Goal: Task Accomplishment & Management: Complete application form

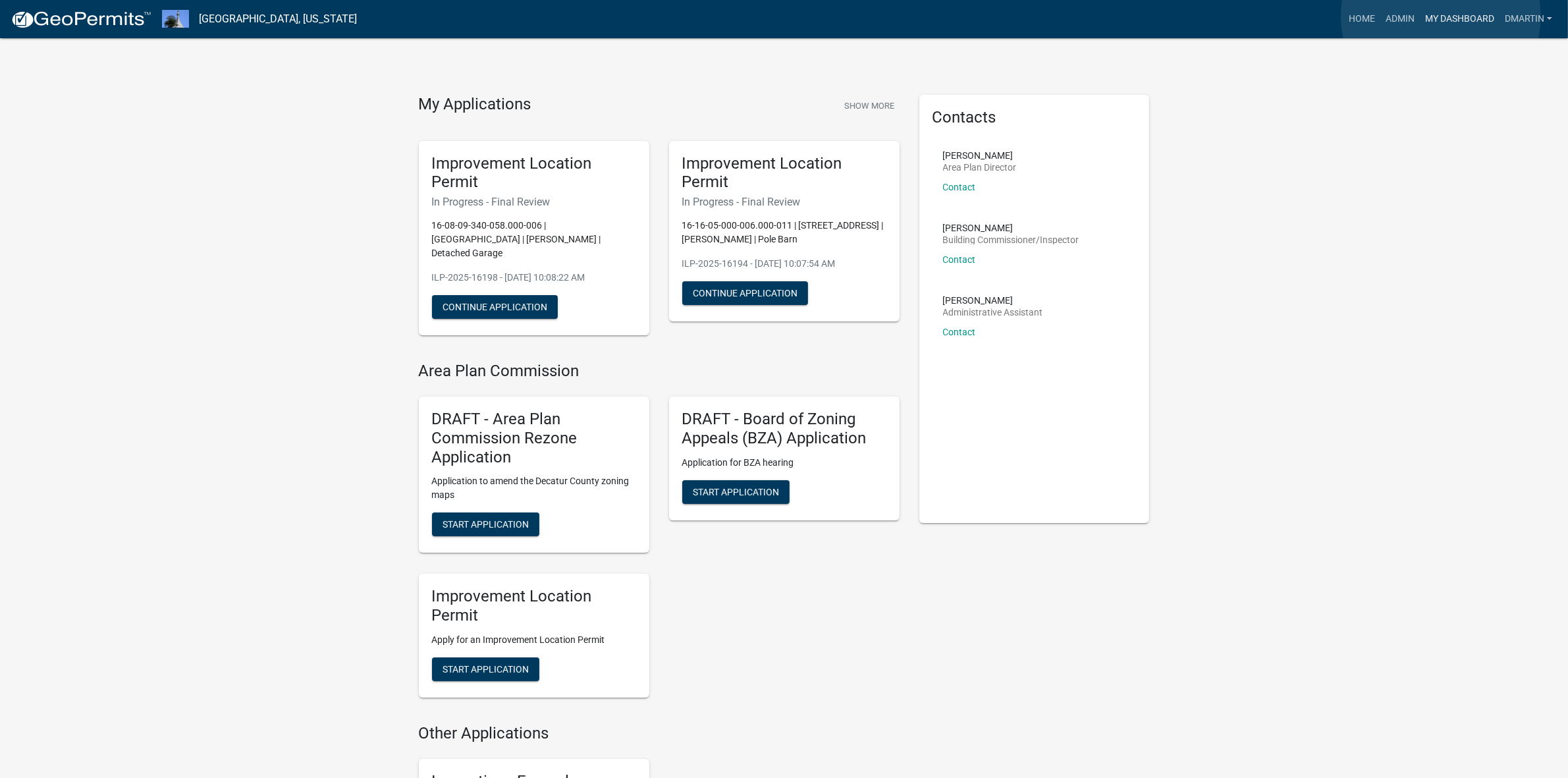
click at [1441, 17] on link "My Dashboard" at bounding box center [1460, 19] width 80 height 25
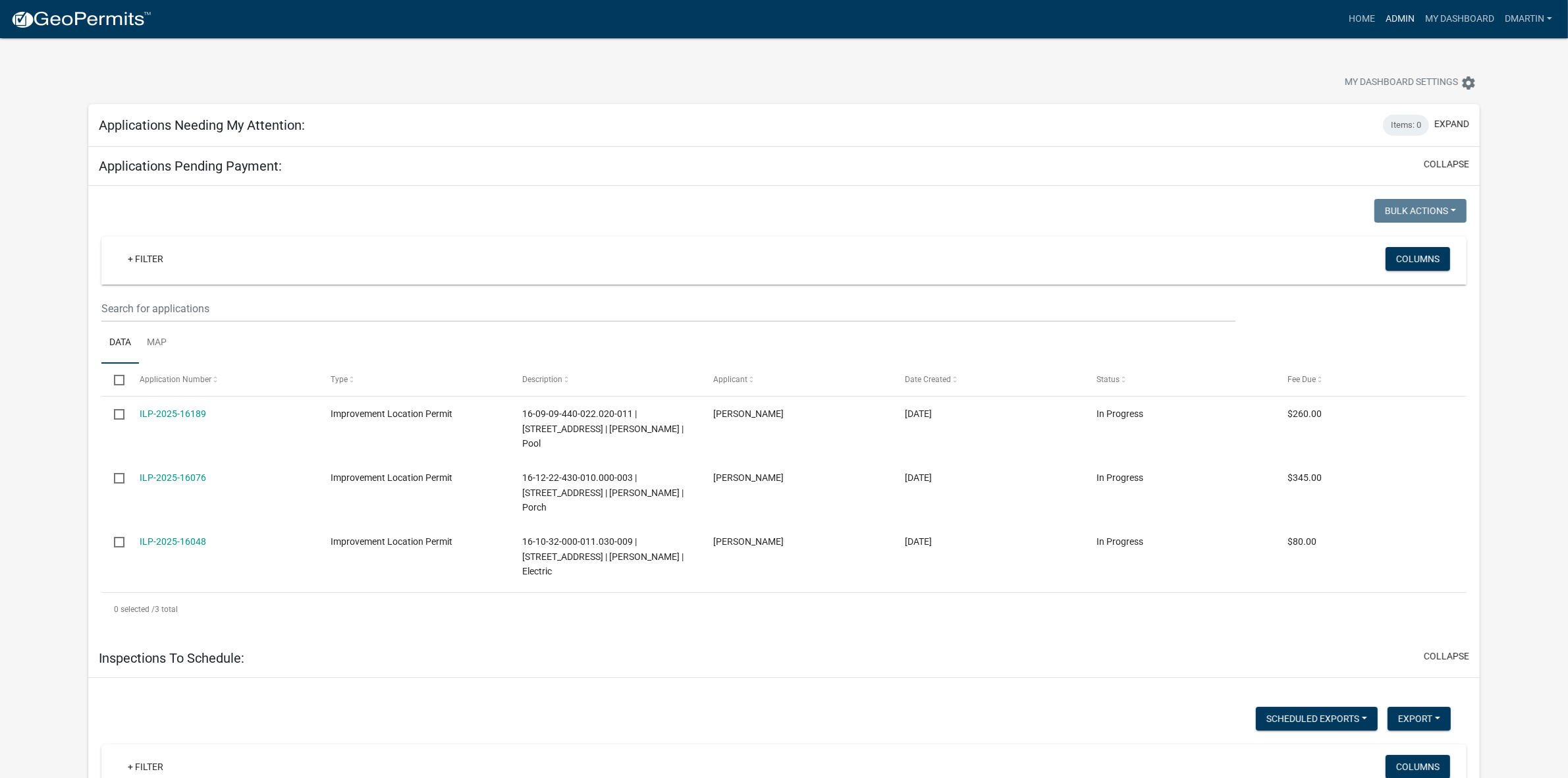
click at [1391, 13] on link "Admin" at bounding box center [1400, 19] width 40 height 25
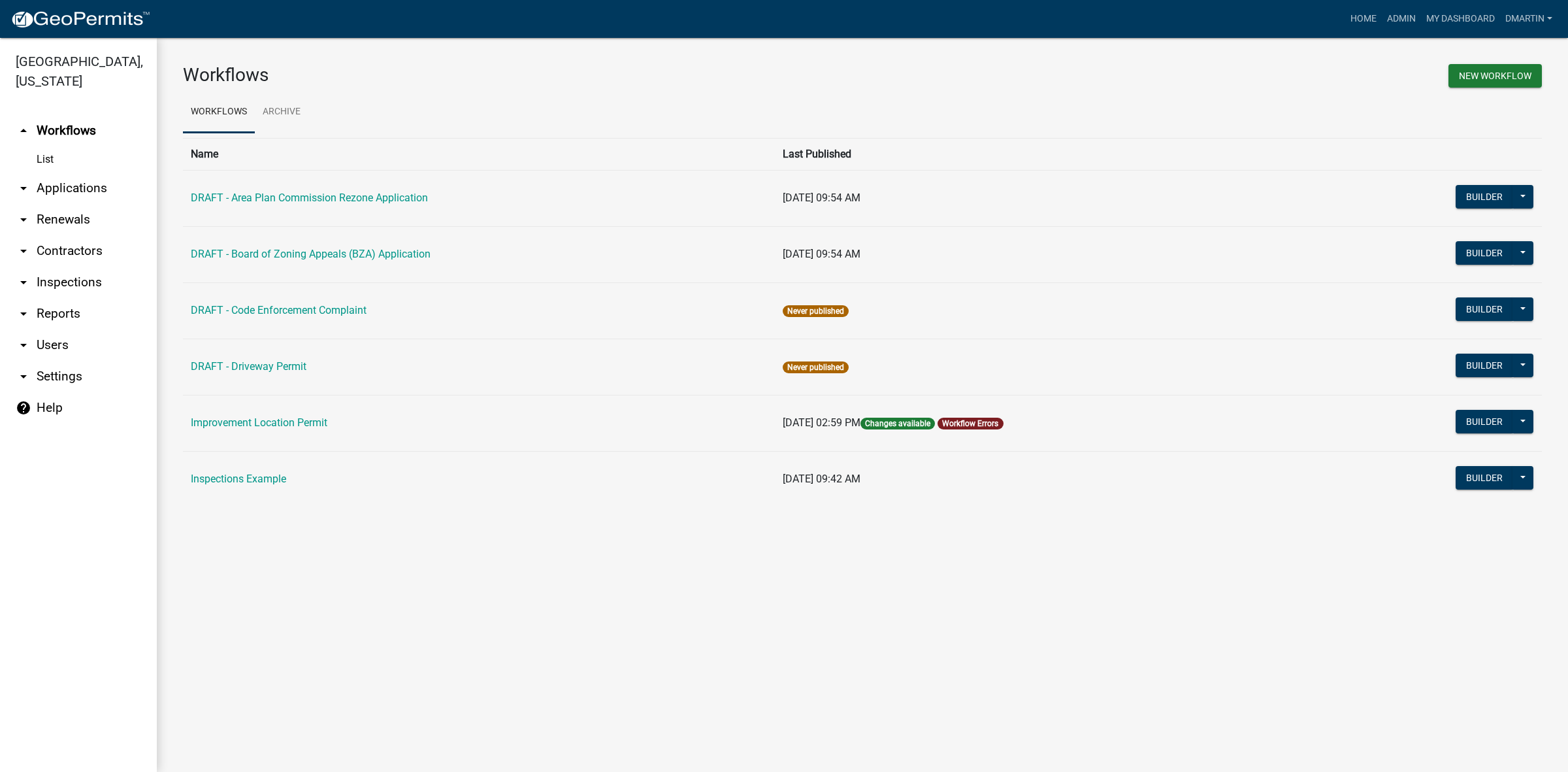
click at [56, 190] on link "arrow_drop_down Applications" at bounding box center [79, 188] width 157 height 31
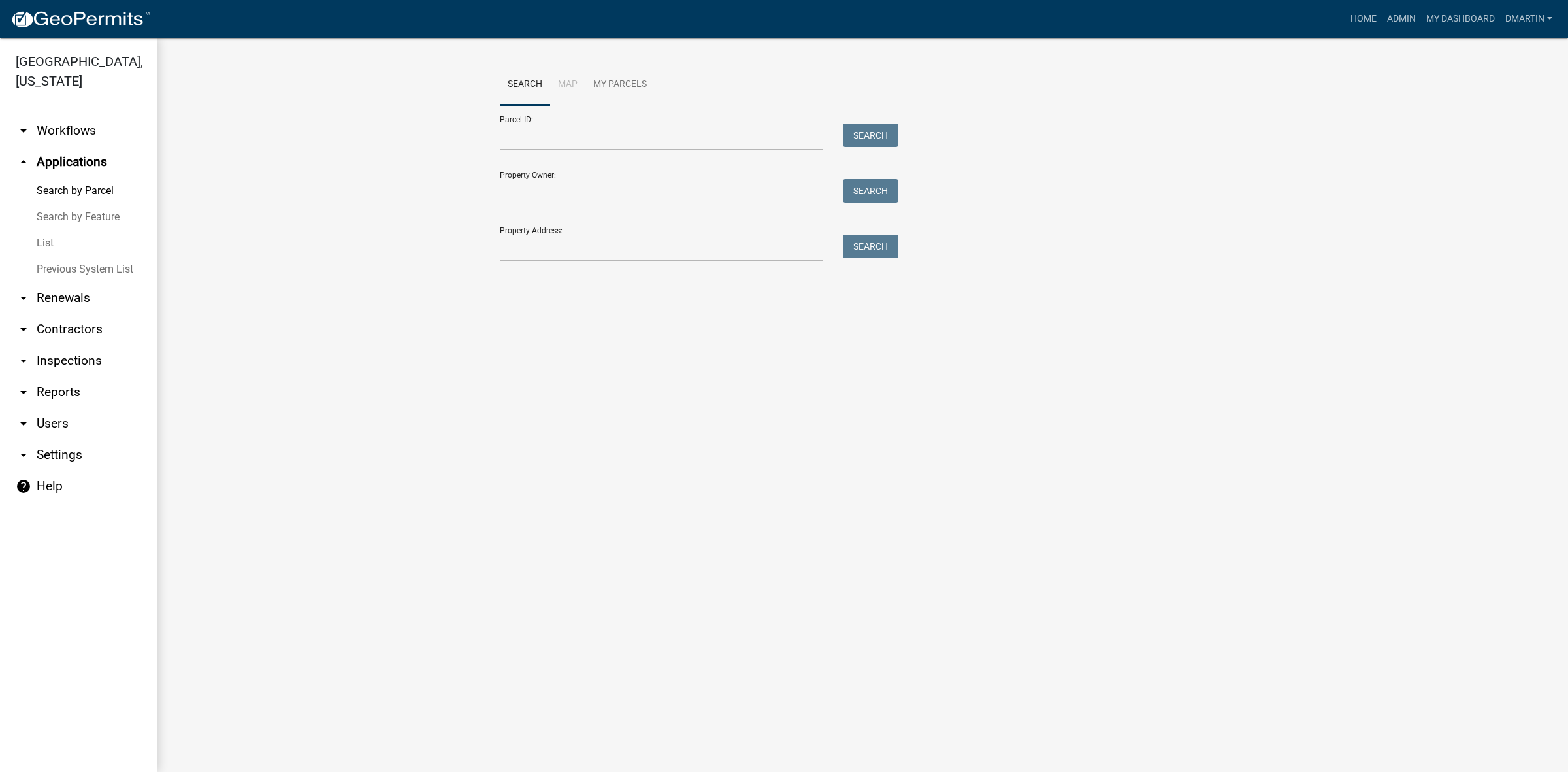
click at [43, 243] on link "List" at bounding box center [79, 243] width 157 height 26
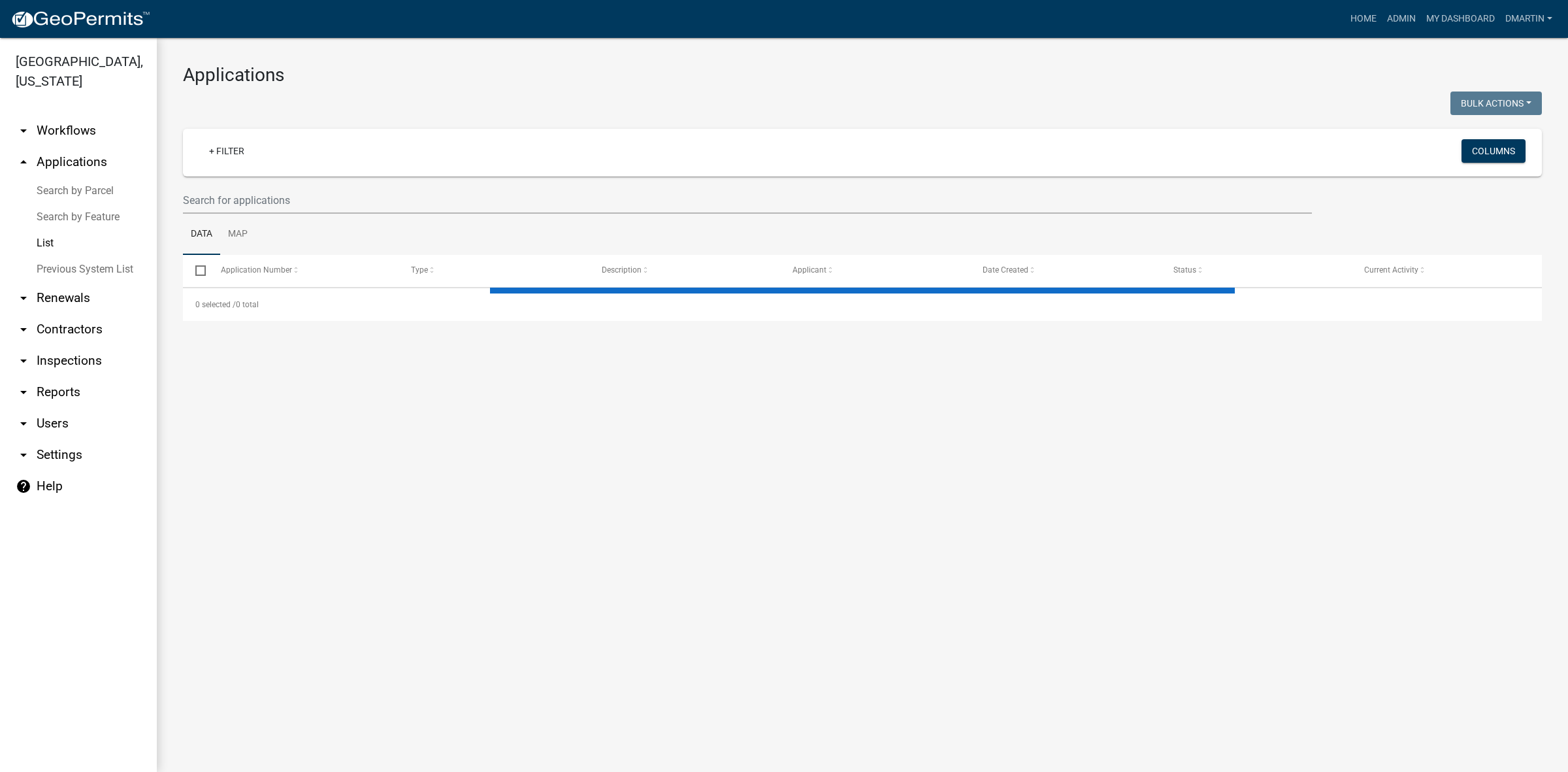
select select "3: 100"
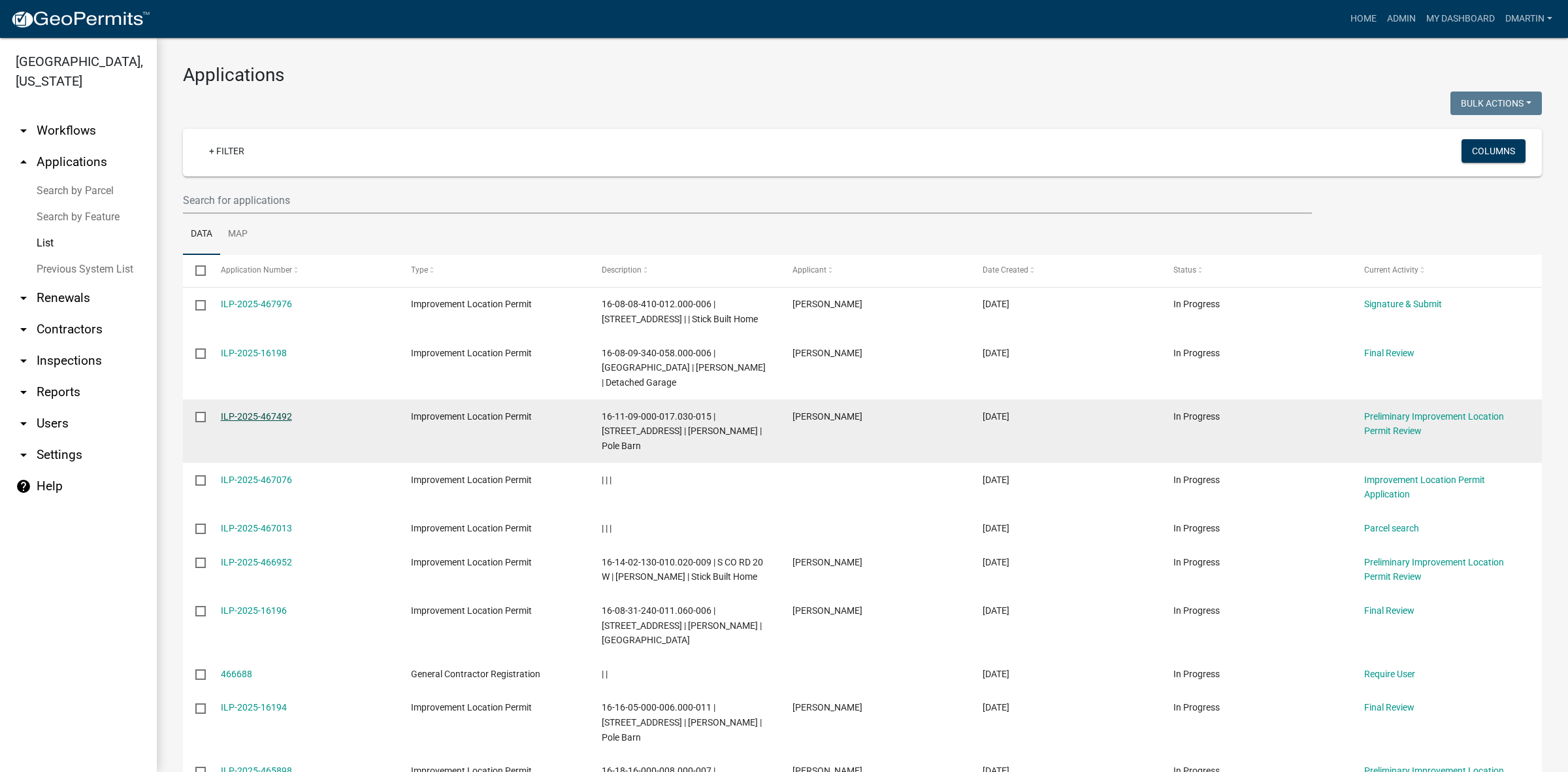
click at [258, 413] on link "ILP-2025-467492" at bounding box center [256, 415] width 71 height 10
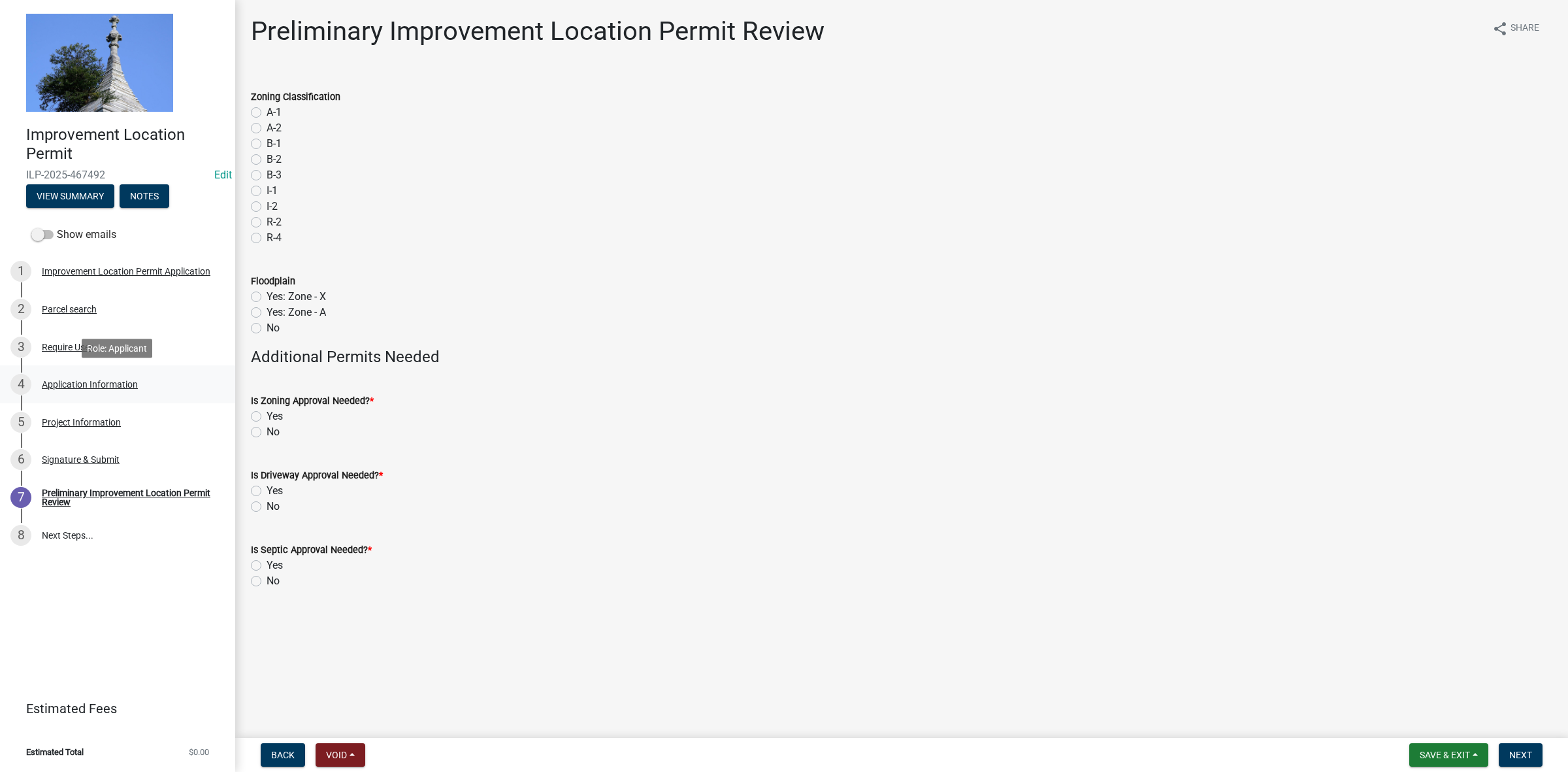
click at [79, 382] on div "Application Information" at bounding box center [90, 384] width 96 height 9
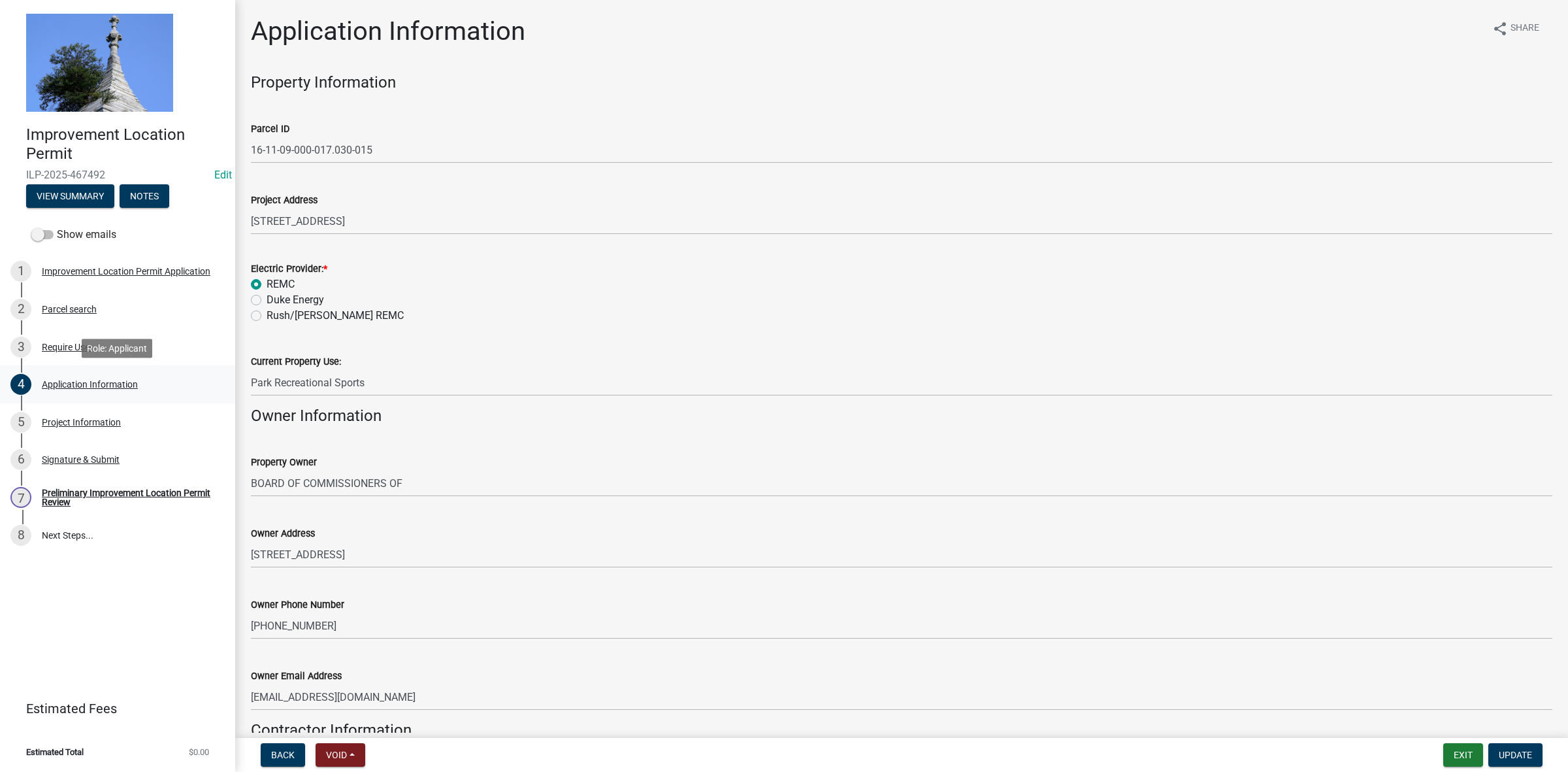
click at [90, 386] on div "Application Information" at bounding box center [90, 384] width 96 height 9
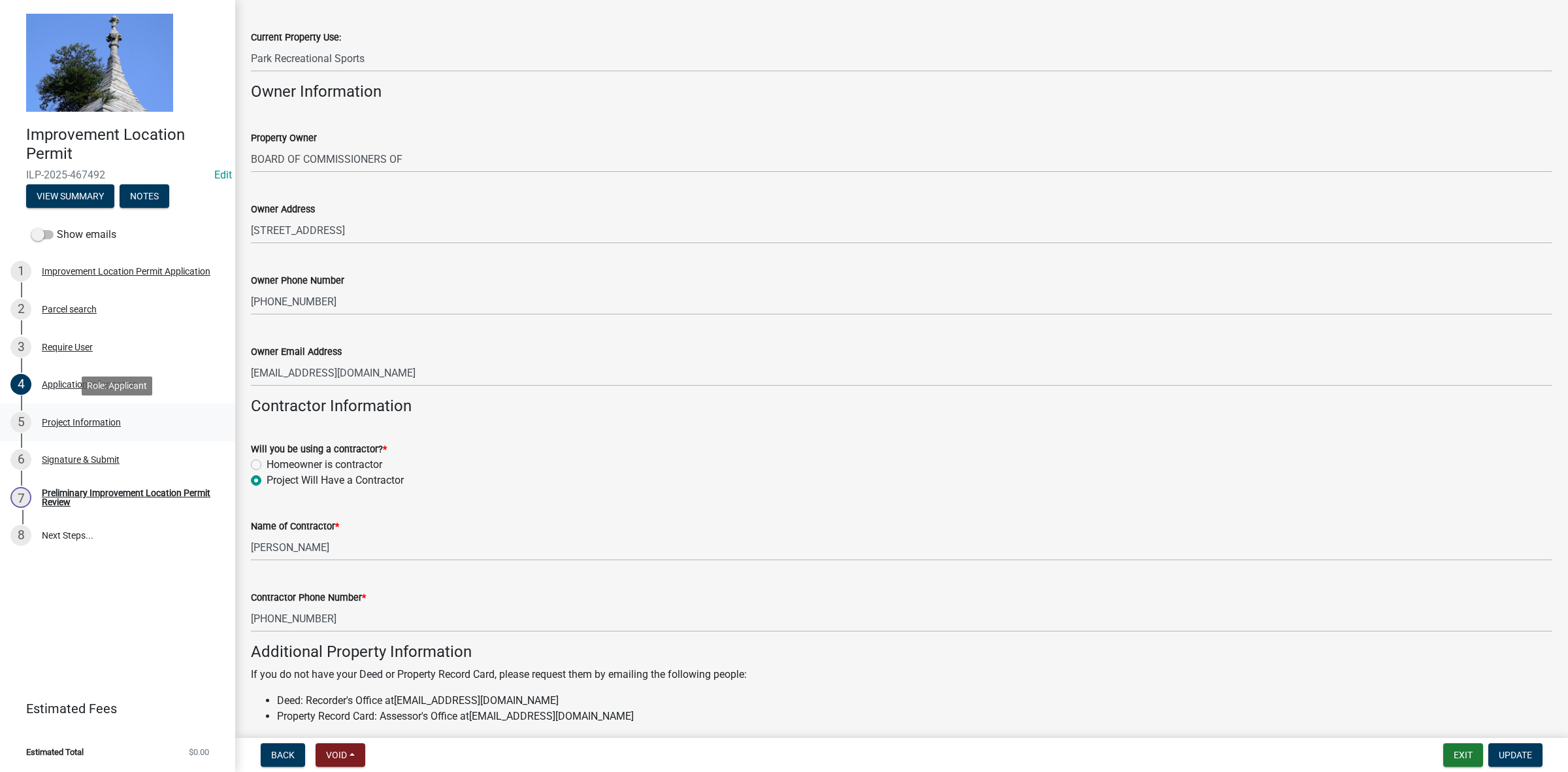
scroll to position [325, 0]
click at [95, 418] on div "Project Information" at bounding box center [81, 423] width 79 height 9
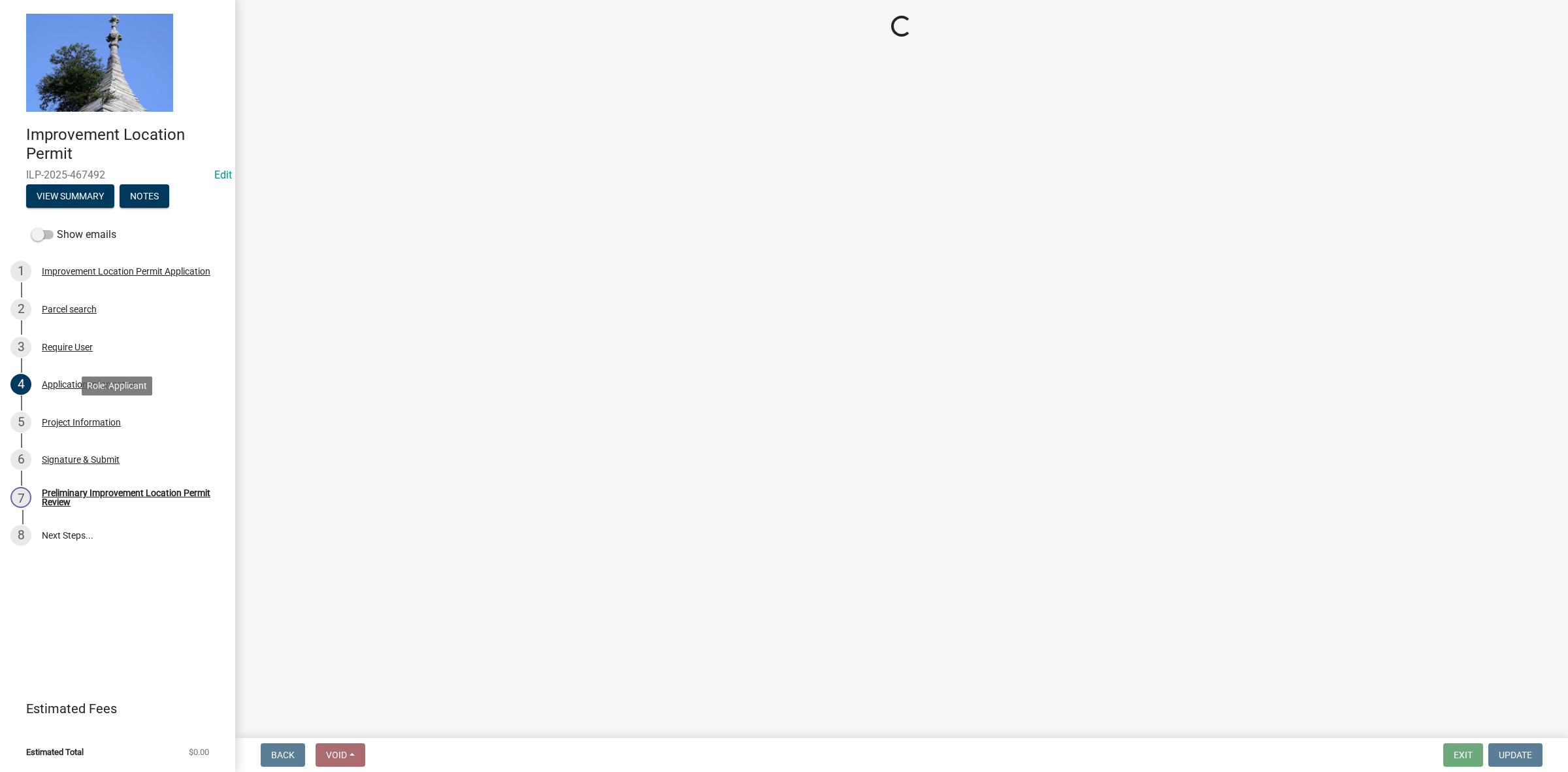
scroll to position [0, 0]
select select "dd9adb89-9a3c-4bc9-90d3-fd9cd60e52ec"
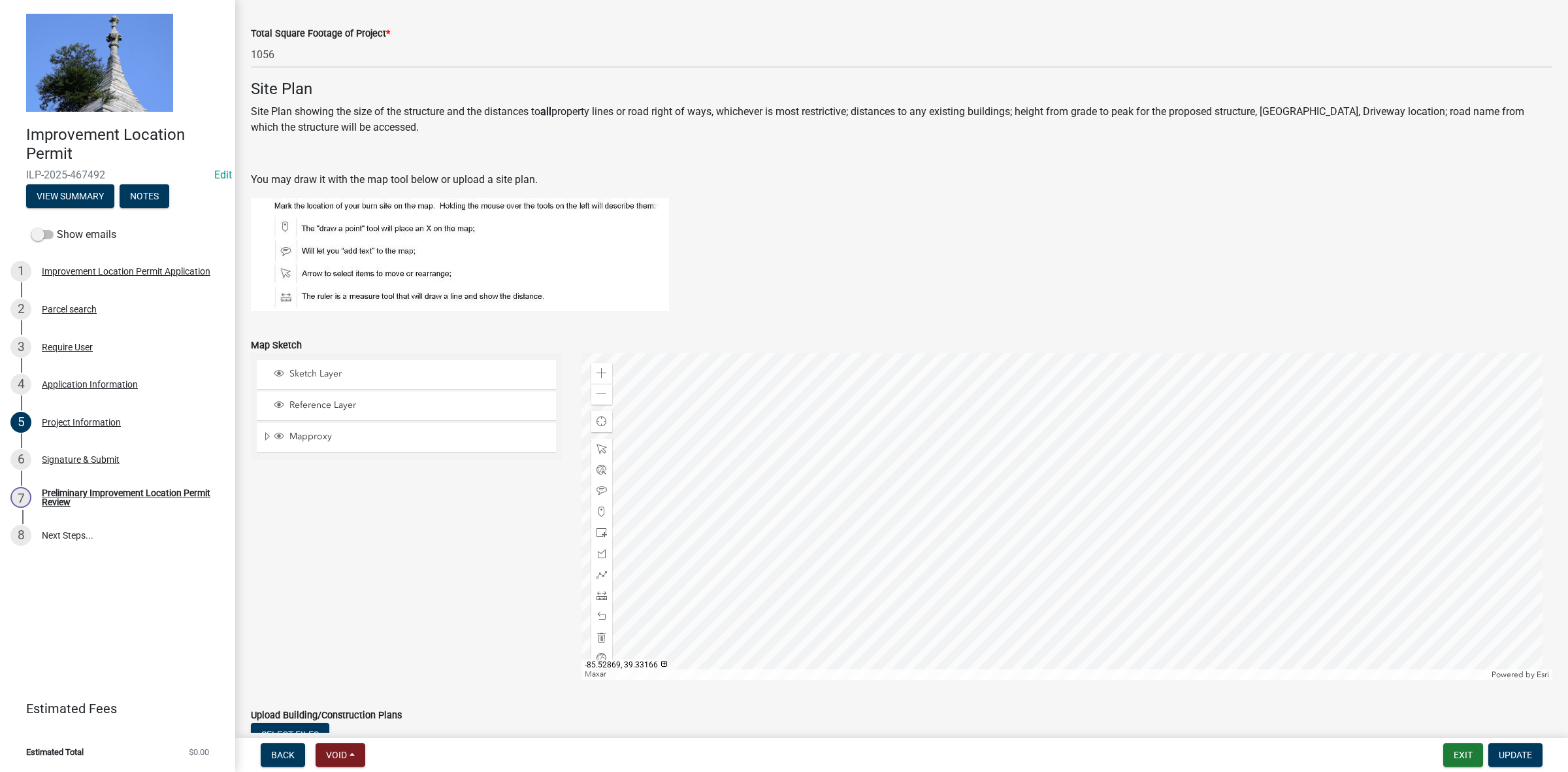
scroll to position [815, 0]
click at [599, 510] on span at bounding box center [601, 510] width 10 height 10
click at [487, 525] on div "Sketch Layer Reference Layer Mapproxy Internal Towers Rec Facilities Open to Pu…" at bounding box center [406, 515] width 331 height 327
click at [73, 456] on div "Signature & Submit" at bounding box center [80, 459] width 78 height 9
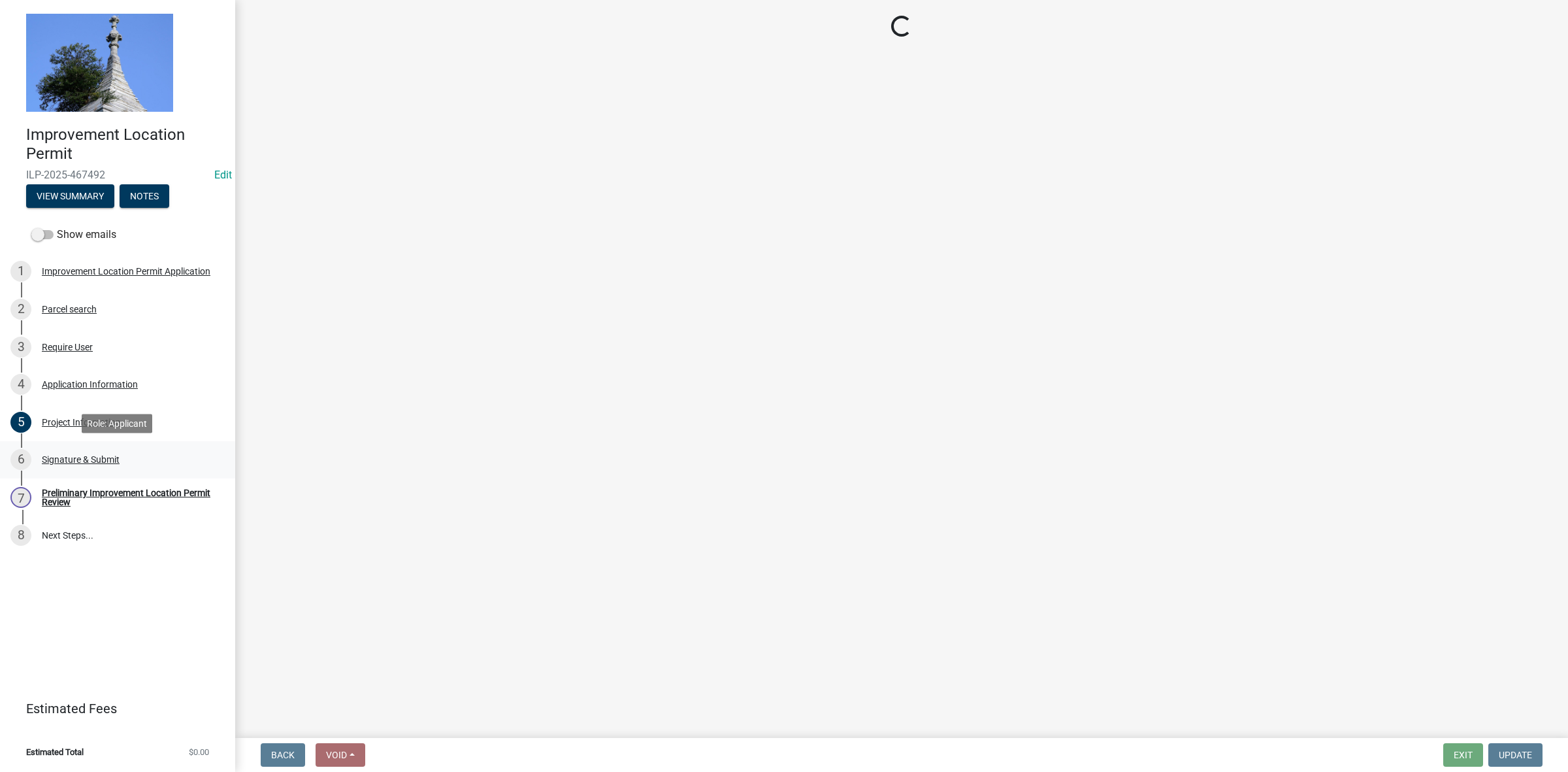
scroll to position [0, 0]
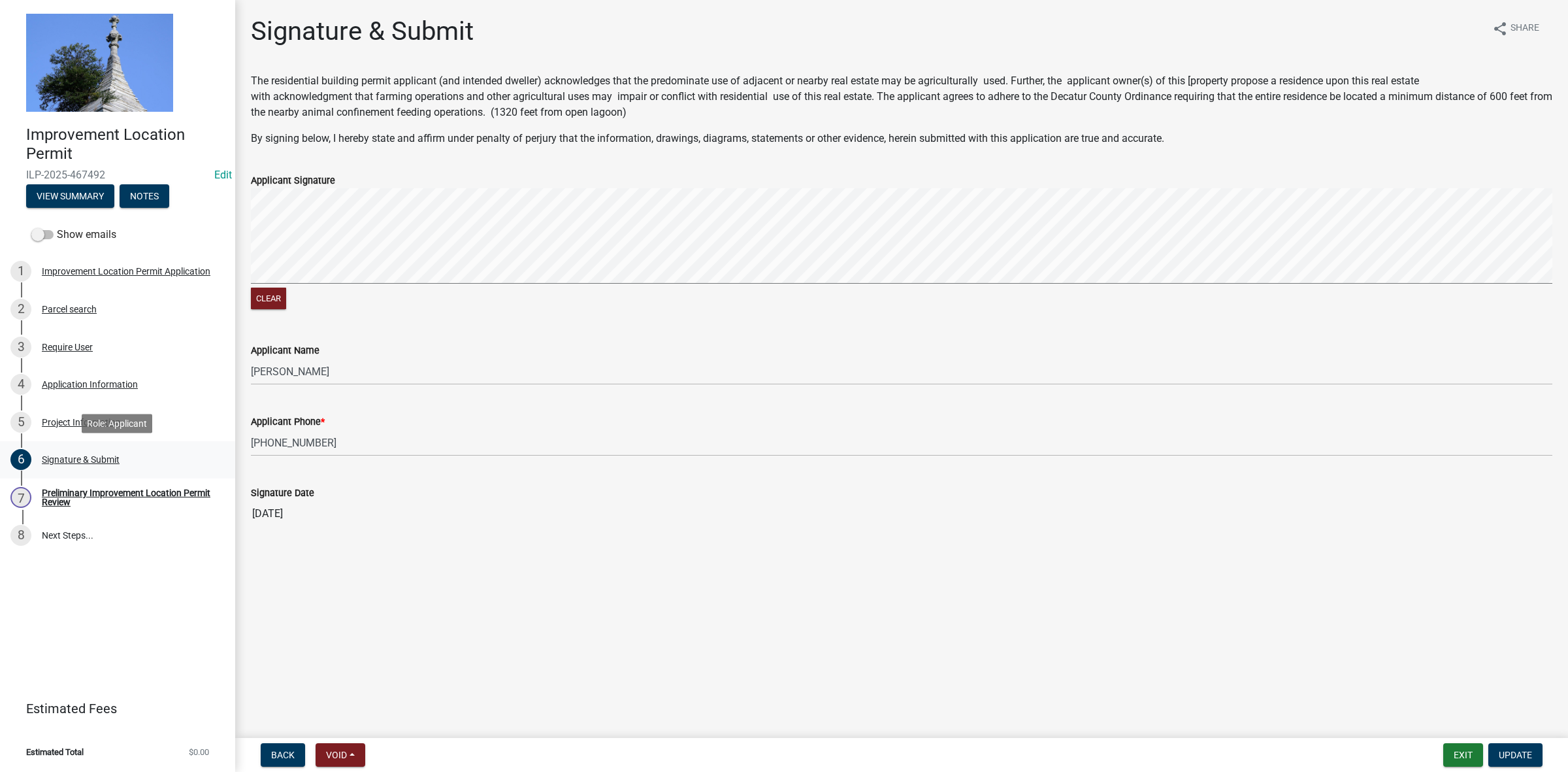
click at [83, 457] on div "Signature & Submit" at bounding box center [80, 459] width 78 height 9
click at [68, 488] on div "Preliminary Improvement Location Permit Review" at bounding box center [128, 496] width 173 height 18
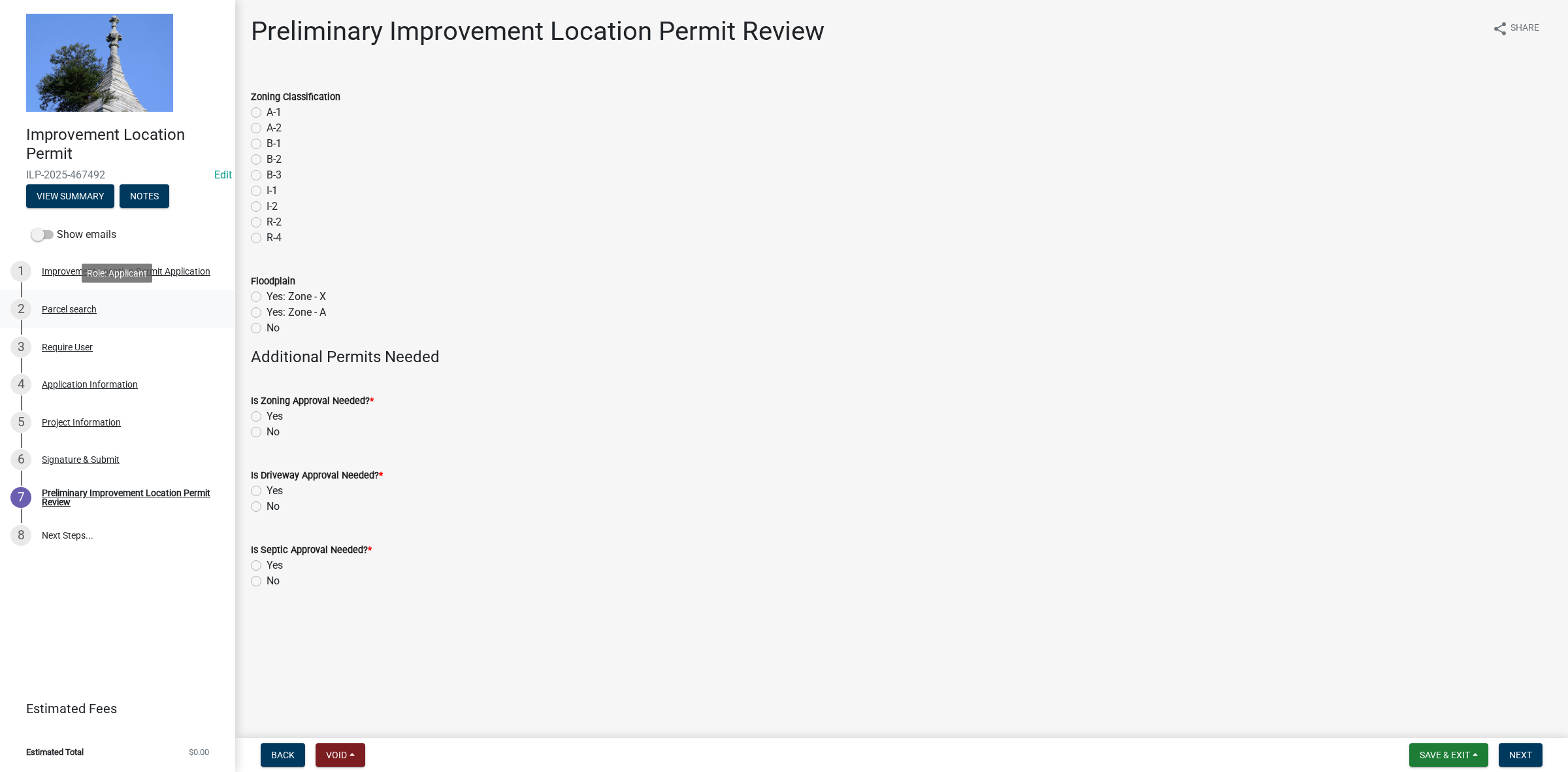
click at [77, 308] on div "Parcel search" at bounding box center [69, 309] width 55 height 9
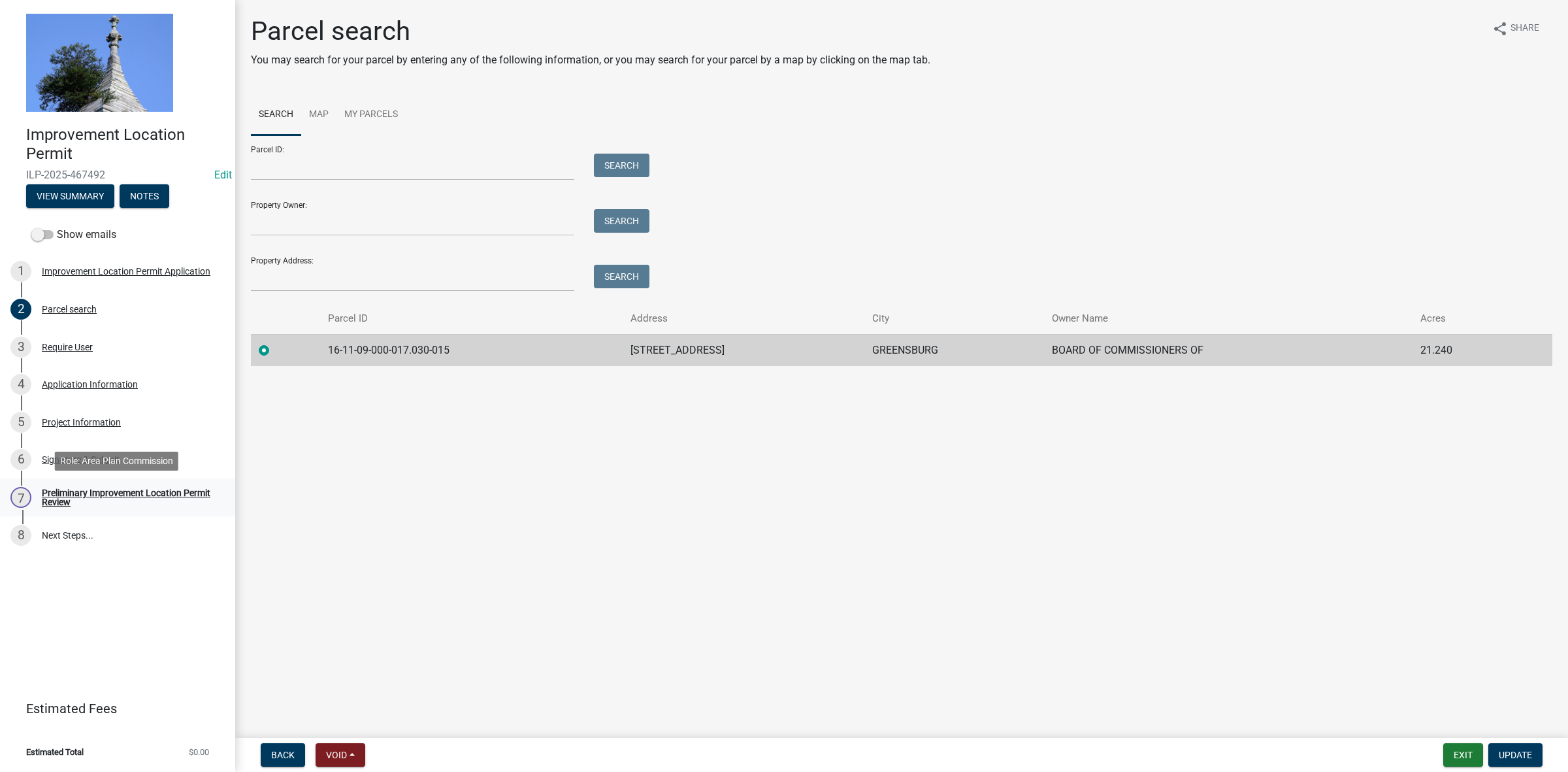
click at [62, 491] on div "Preliminary Improvement Location Permit Review" at bounding box center [128, 496] width 173 height 18
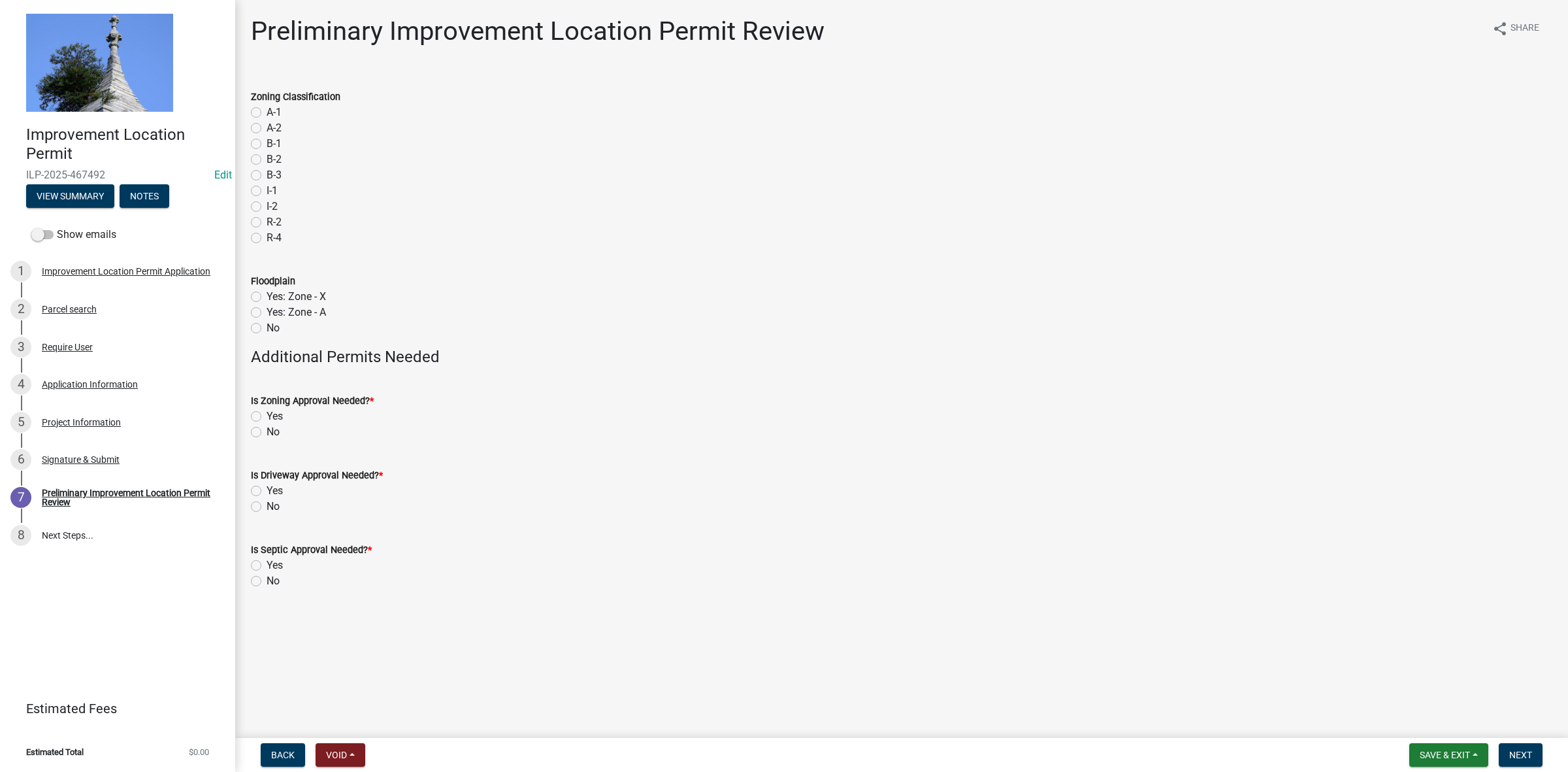
click at [266, 112] on label "A-1" at bounding box center [273, 112] width 15 height 16
click at [266, 112] on input "A-1" at bounding box center [270, 108] width 9 height 9
radio input "true"
click at [266, 327] on label "No" at bounding box center [272, 328] width 13 height 16
click at [266, 327] on input "No" at bounding box center [270, 324] width 9 height 9
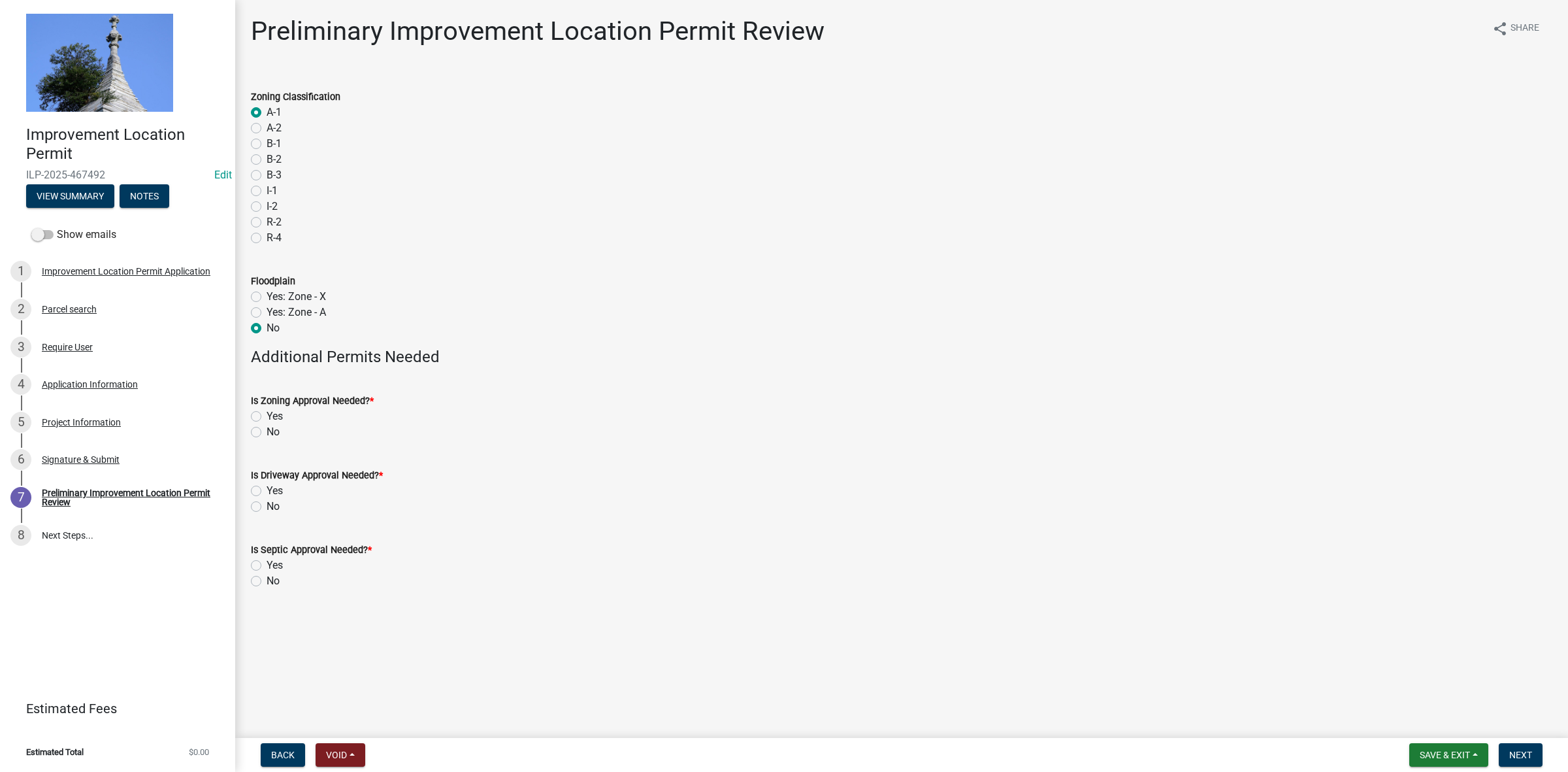
radio input "true"
click at [266, 433] on label "No" at bounding box center [272, 432] width 13 height 16
click at [266, 433] on input "No" at bounding box center [270, 428] width 9 height 9
radio input "true"
click at [266, 507] on label "No" at bounding box center [272, 507] width 13 height 16
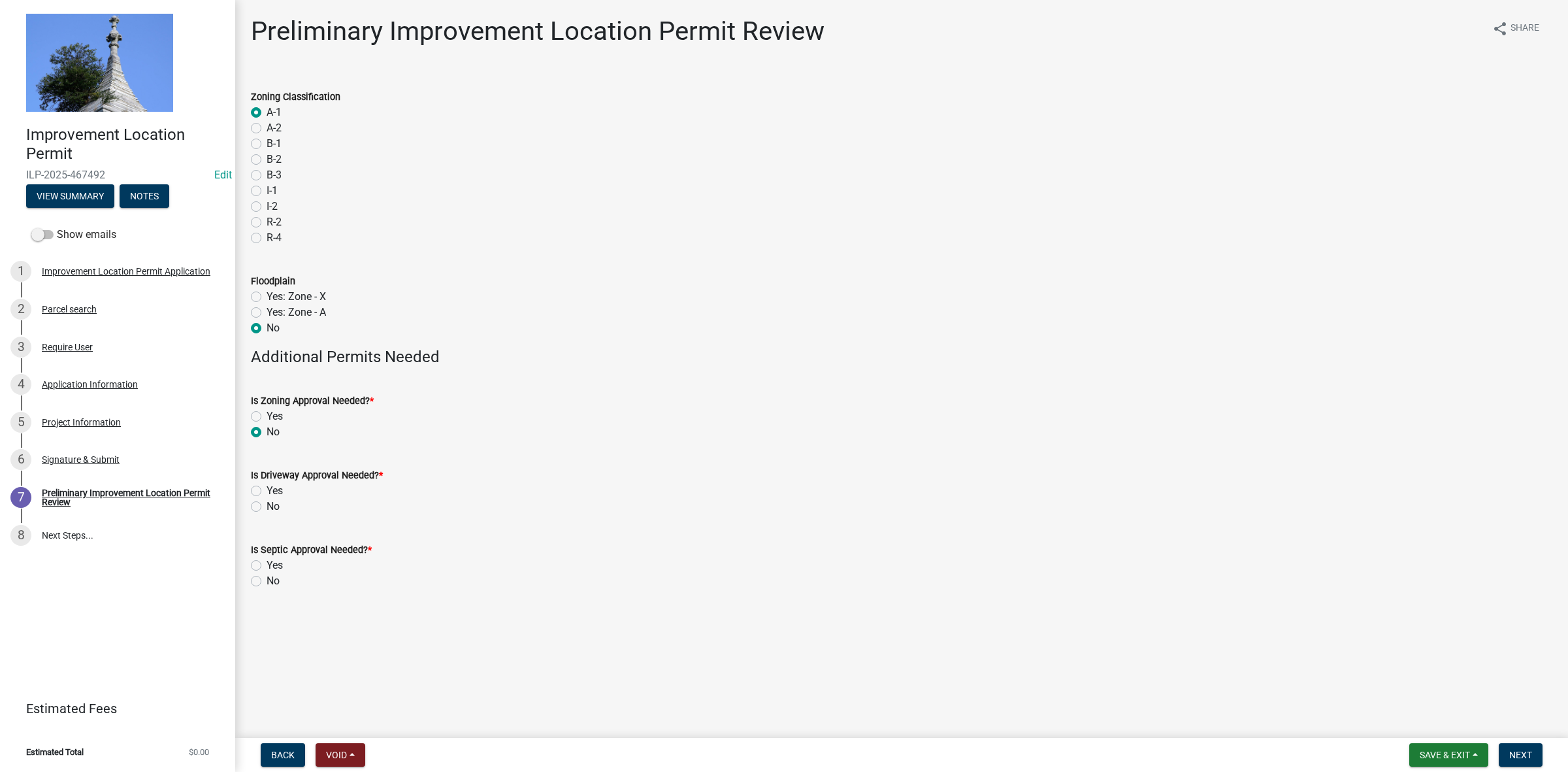
click at [266, 507] on input "No" at bounding box center [270, 503] width 9 height 9
radio input "true"
click at [266, 581] on label "No" at bounding box center [272, 581] width 13 height 16
click at [266, 581] on input "No" at bounding box center [270, 577] width 9 height 9
radio input "true"
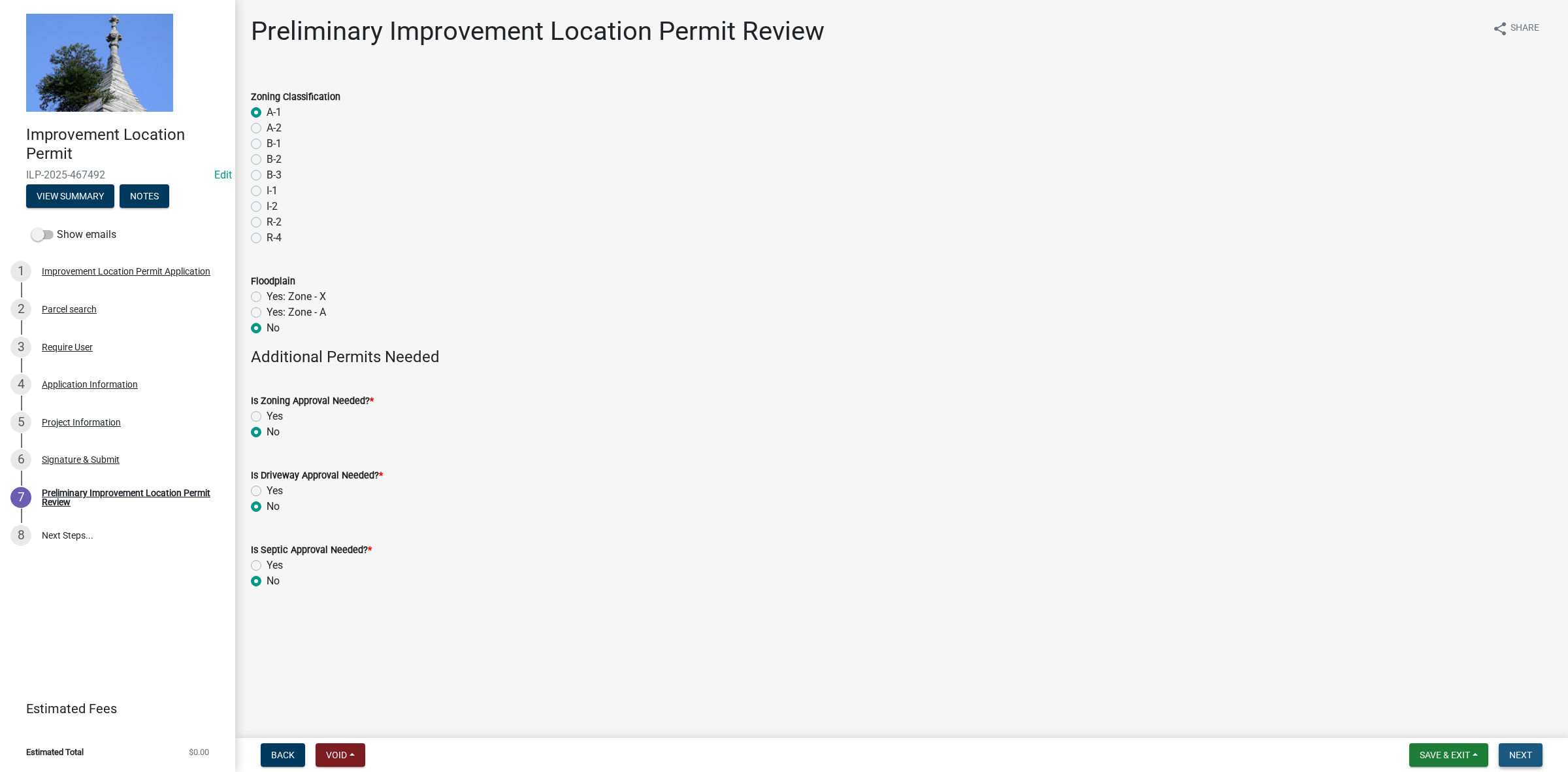
click at [1513, 753] on span "Next" at bounding box center [1520, 754] width 23 height 10
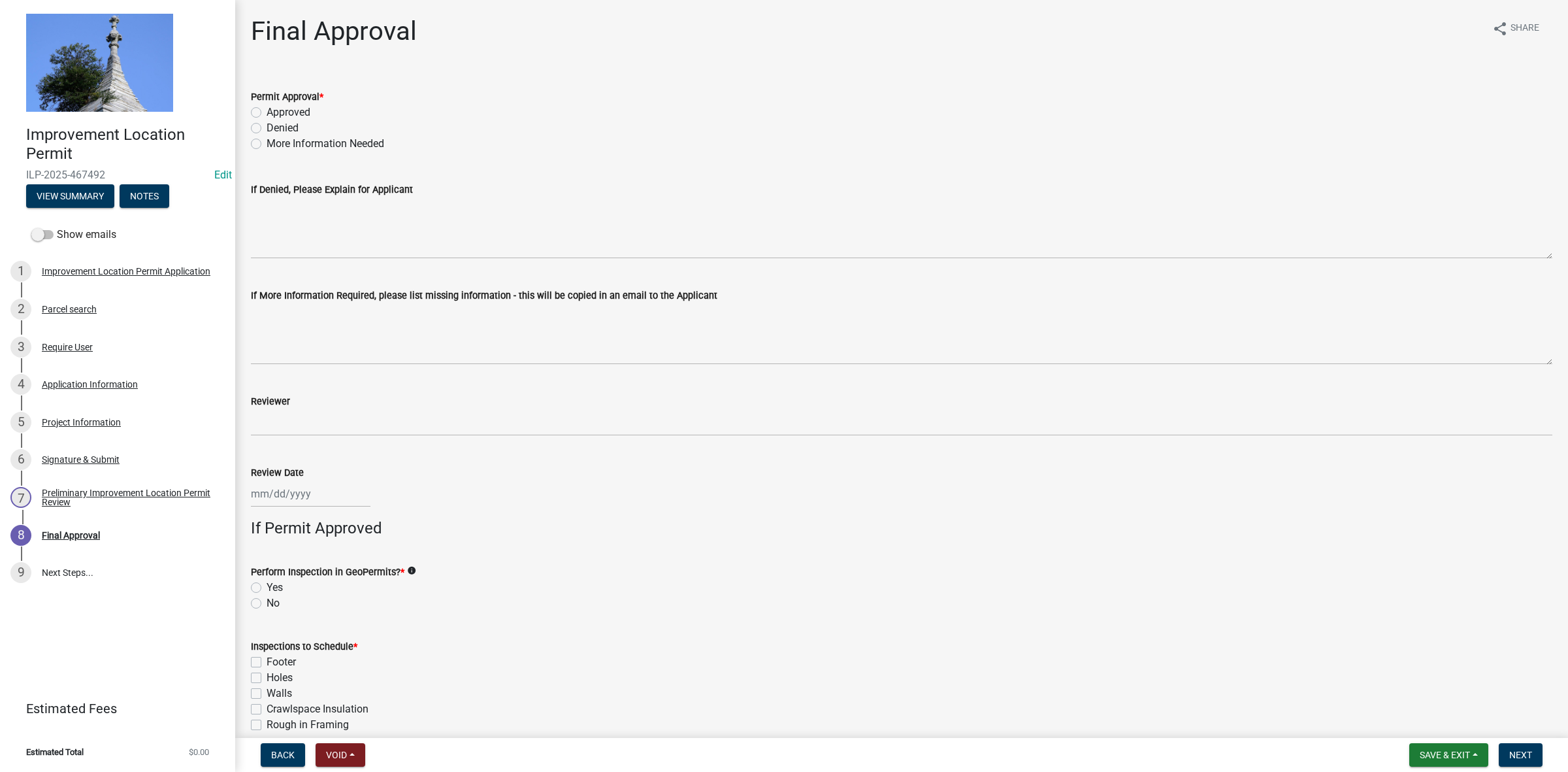
drag, startPoint x: 257, startPoint y: 109, endPoint x: 269, endPoint y: 132, distance: 25.9
click at [266, 108] on label "Approved" at bounding box center [288, 112] width 44 height 16
click at [266, 108] on input "Approved" at bounding box center [270, 108] width 9 height 9
radio input "true"
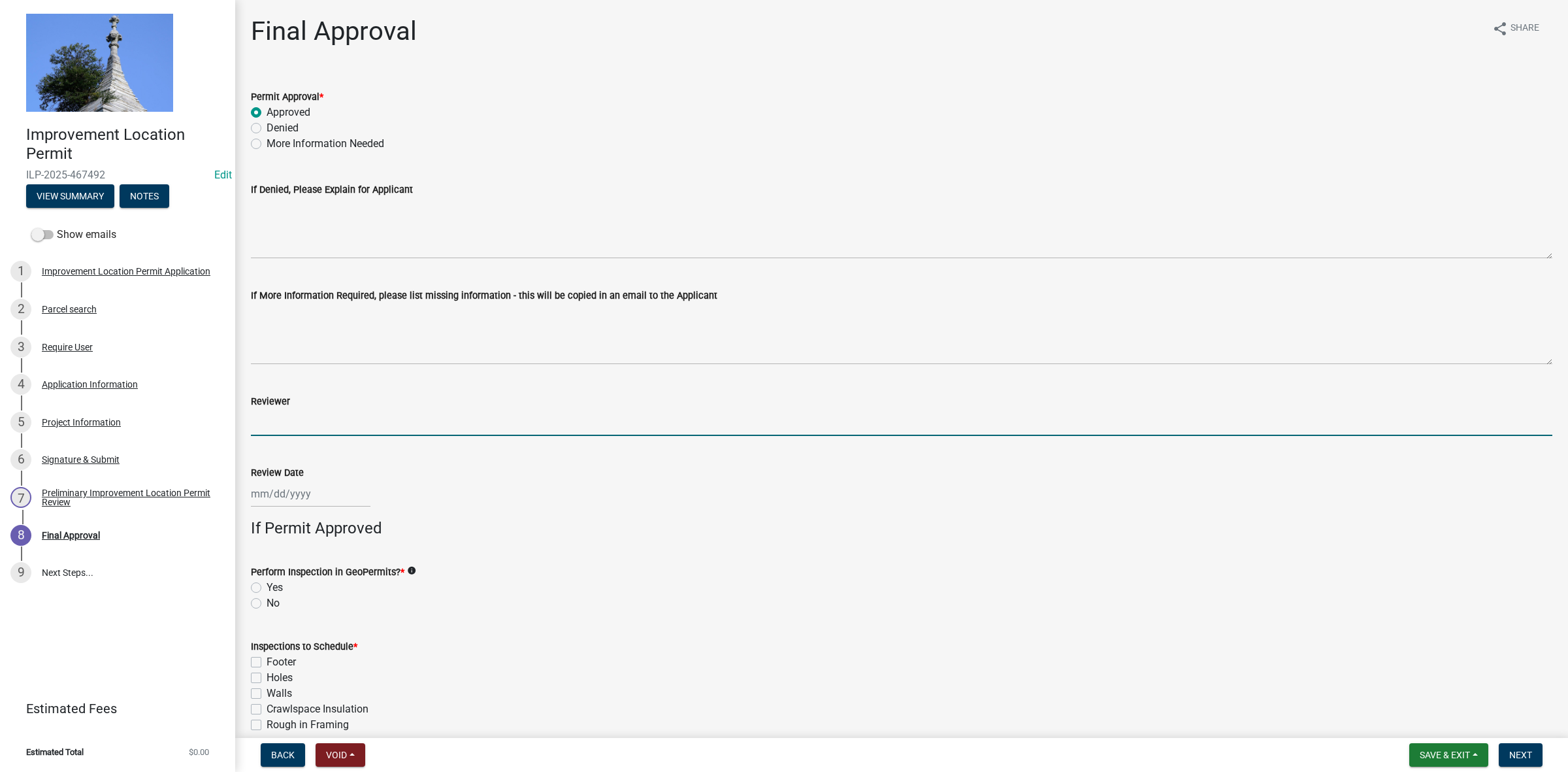
click at [259, 422] on input "Reviewer" at bounding box center [901, 423] width 1301 height 27
type input "TK"
select select "8"
select select "2025"
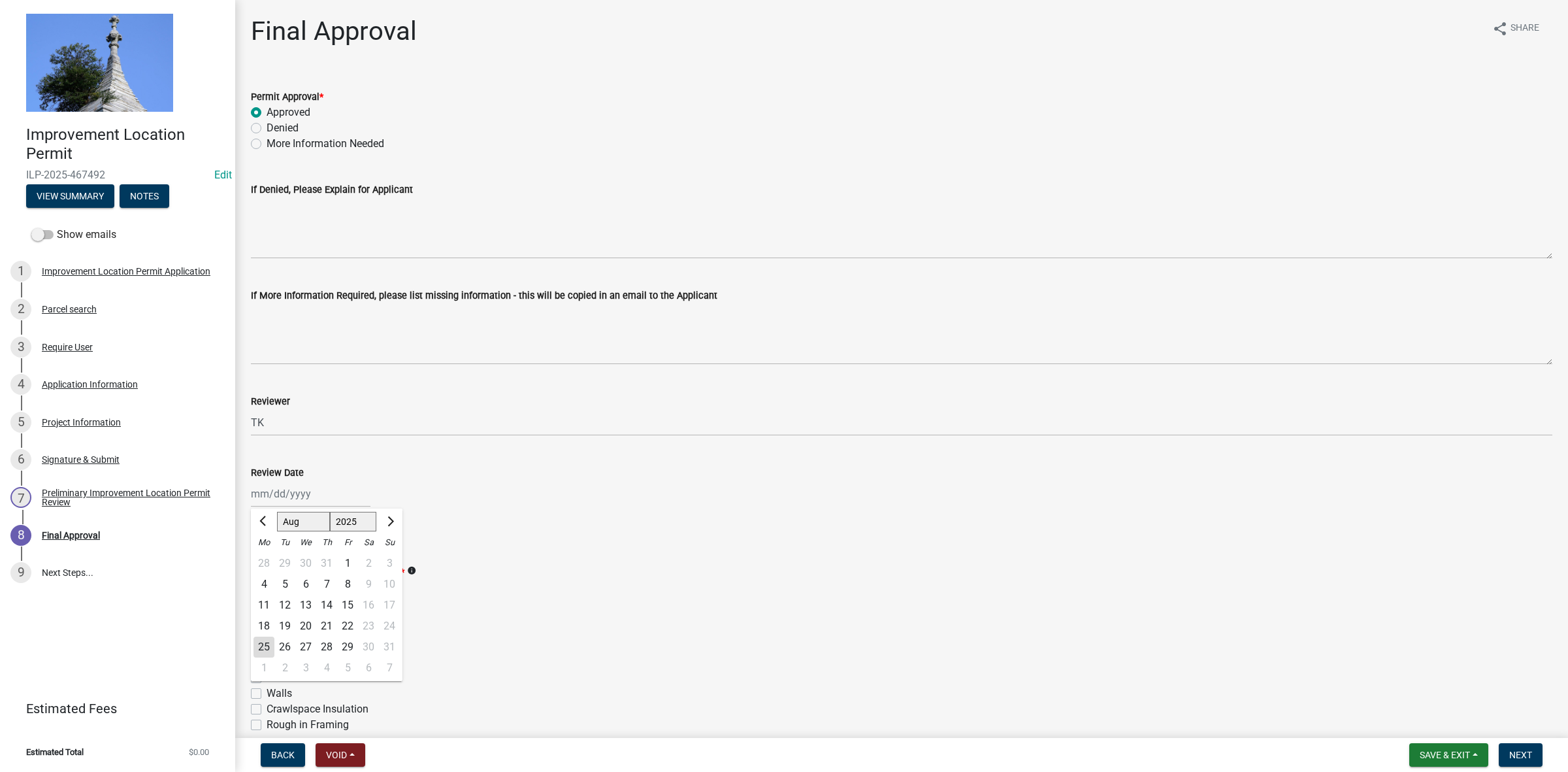
click at [298, 498] on div "[PERSON_NAME] Feb Mar Apr [PERSON_NAME][DATE] Oct Nov [DATE] 1526 1527 1528 152…" at bounding box center [310, 494] width 119 height 27
drag, startPoint x: 262, startPoint y: 642, endPoint x: 448, endPoint y: 634, distance: 186.2
click at [265, 642] on div "25" at bounding box center [264, 646] width 21 height 21
type input "[DATE]"
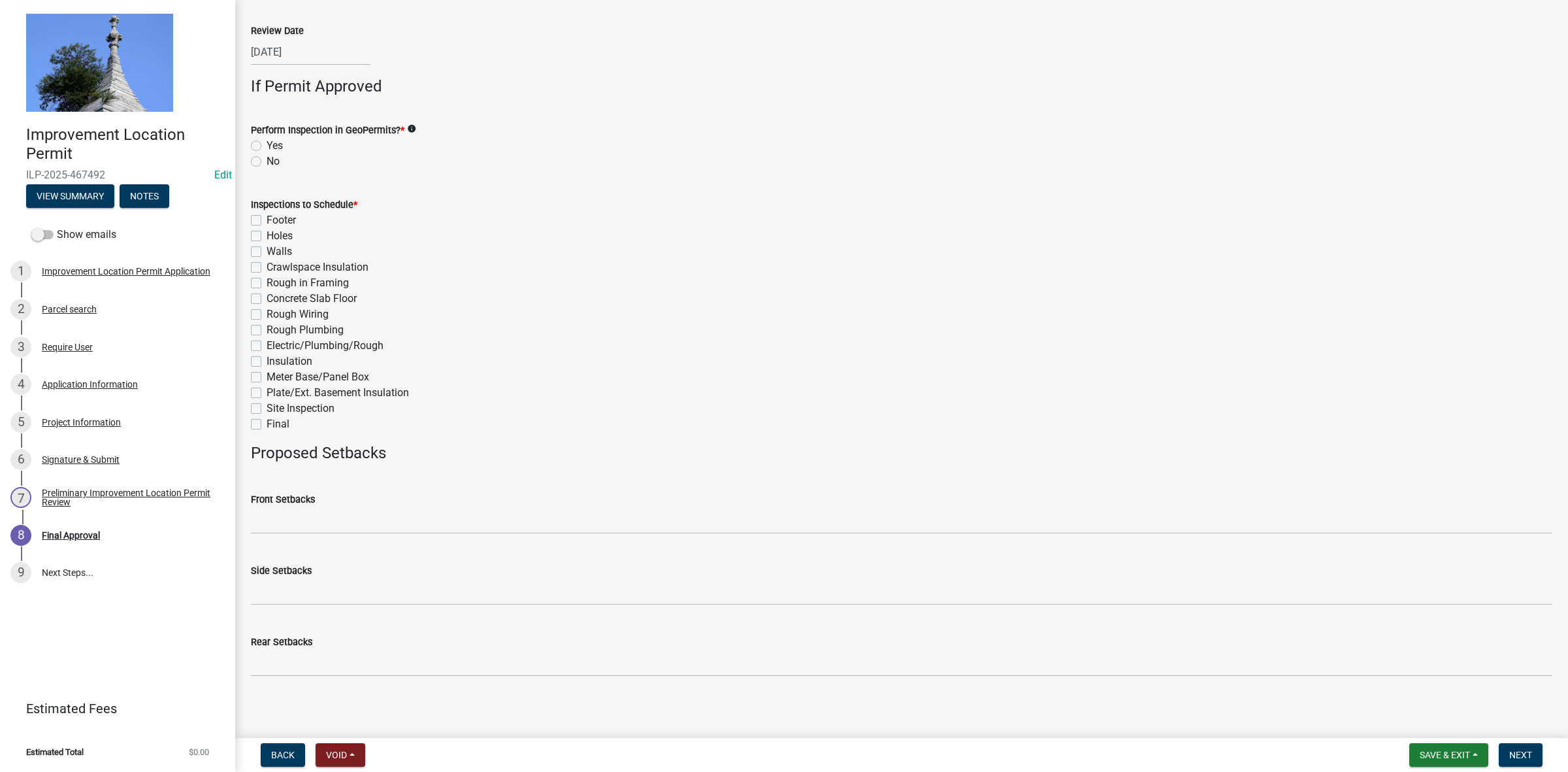
scroll to position [445, 0]
click at [266, 158] on label "No" at bounding box center [272, 158] width 13 height 16
click at [266, 158] on input "No" at bounding box center [270, 154] width 9 height 9
radio input "true"
click at [266, 423] on label "Final" at bounding box center [277, 420] width 23 height 16
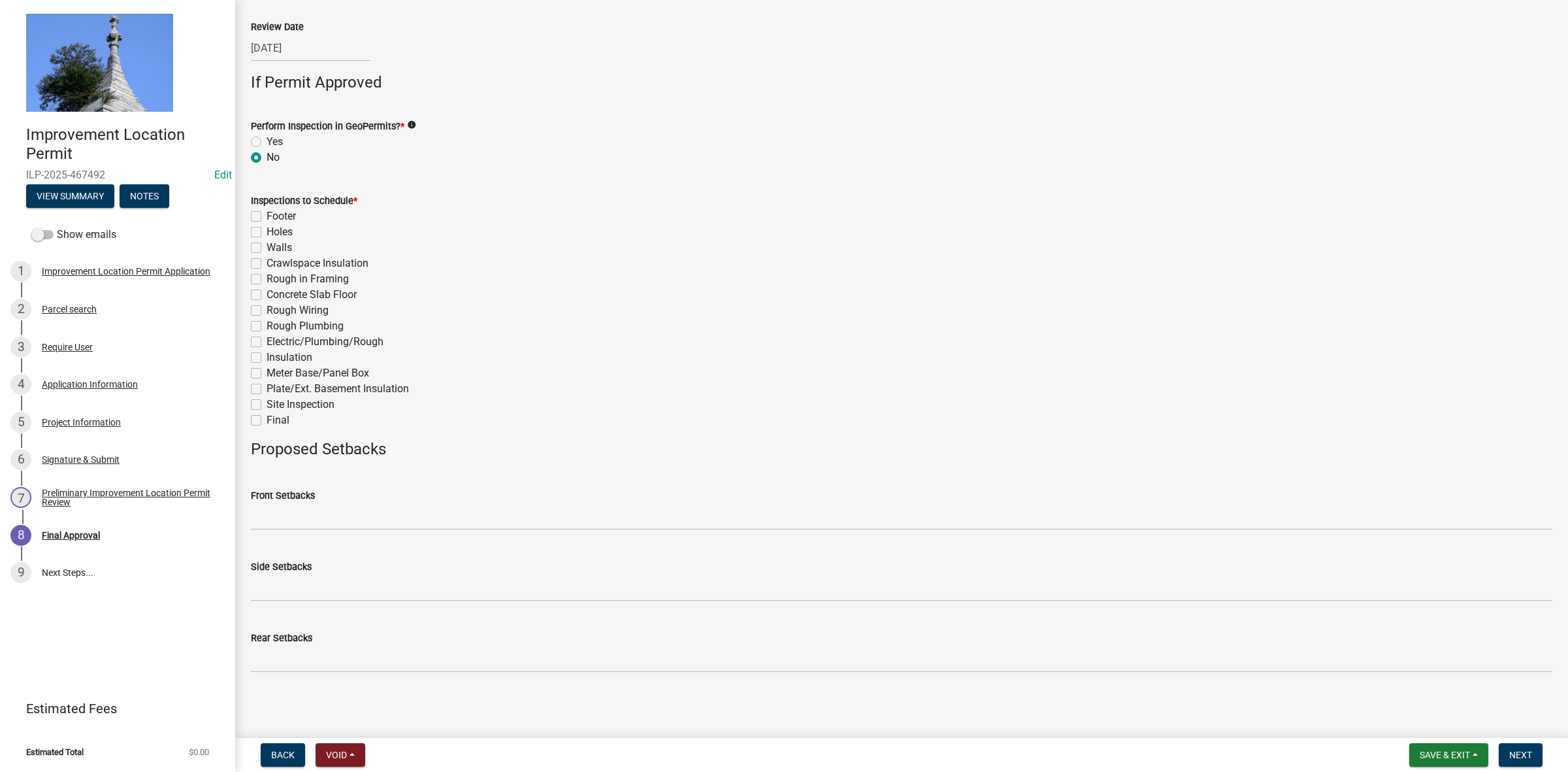
click at [266, 421] on input "Final" at bounding box center [270, 416] width 9 height 9
checkbox input "true"
checkbox input "false"
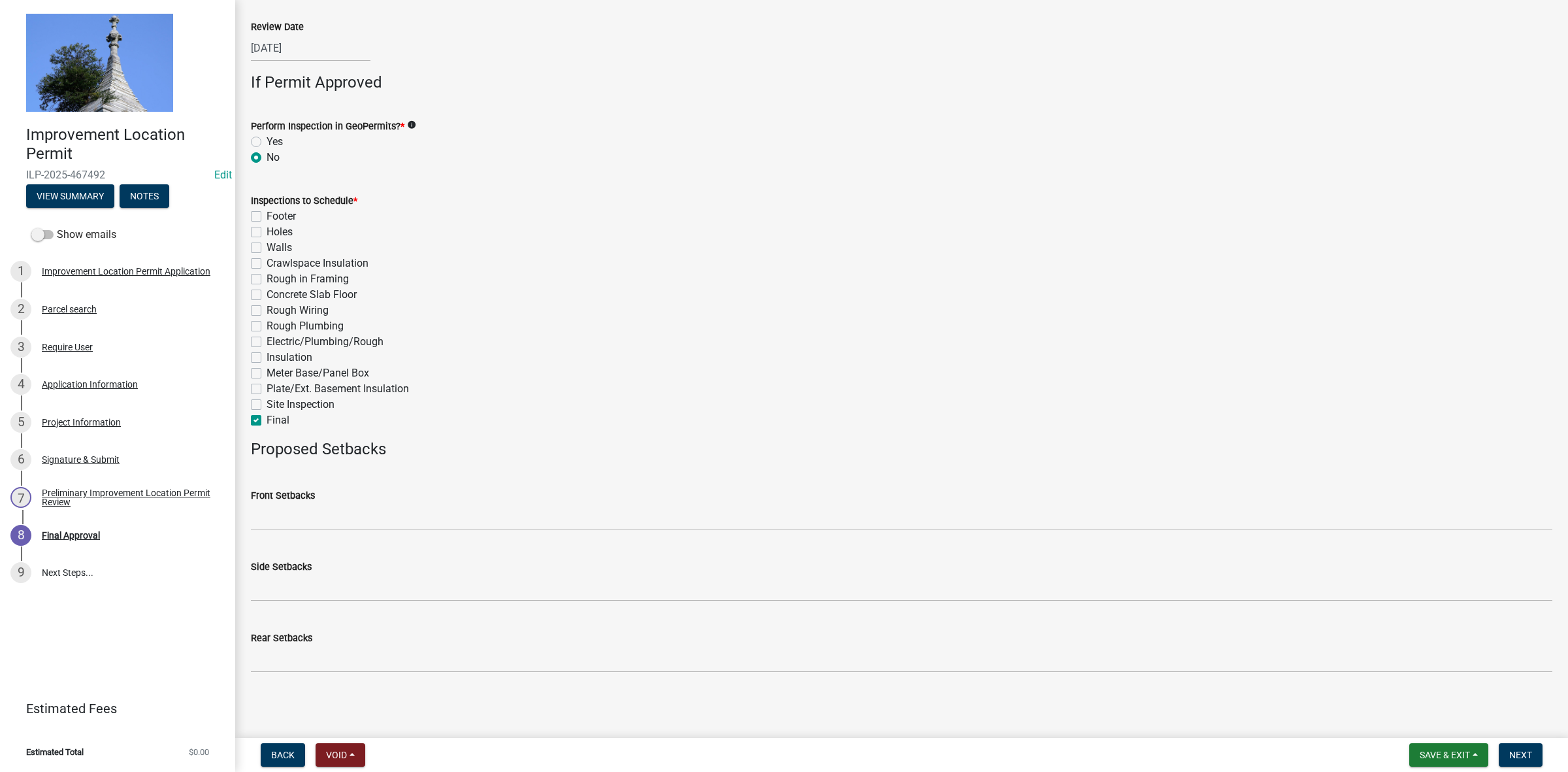
checkbox input "false"
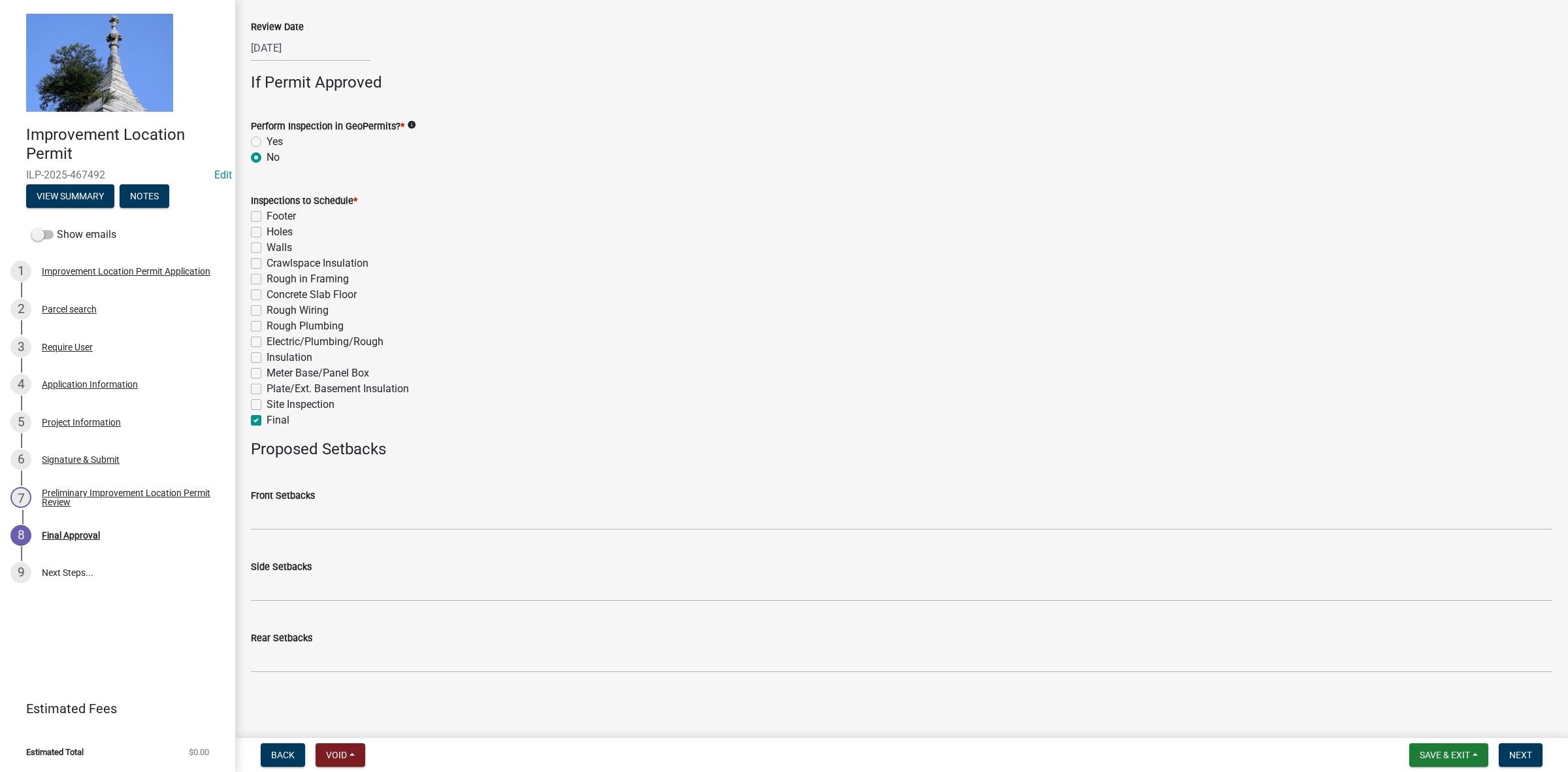
checkbox input "false"
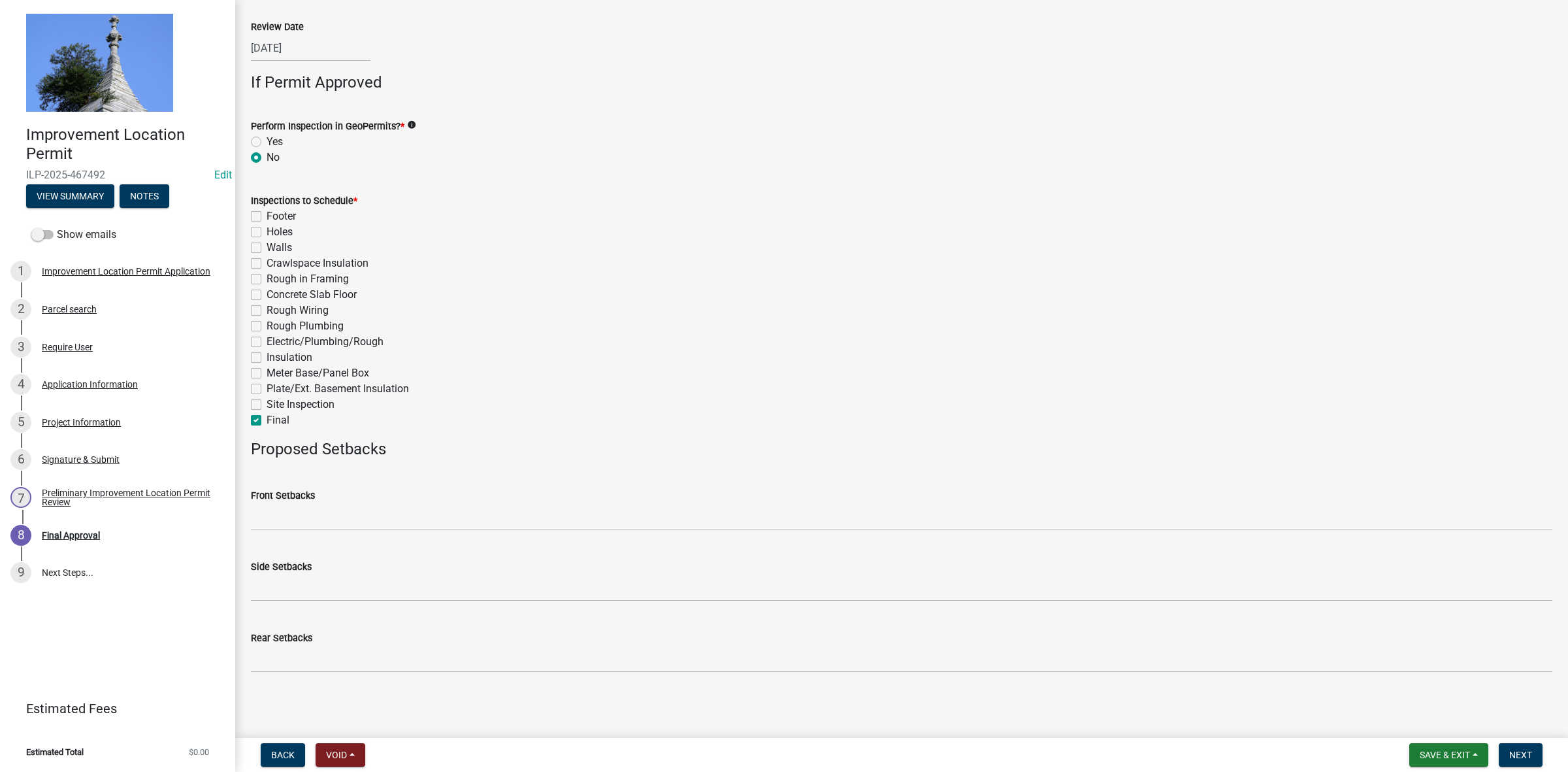
checkbox input "true"
click at [1530, 741] on nav "Back Void Withdraw Lock Expire Void Save & Exit Save Save & Exit Next" at bounding box center [901, 754] width 1332 height 34
click at [1515, 755] on span "Next" at bounding box center [1520, 754] width 23 height 10
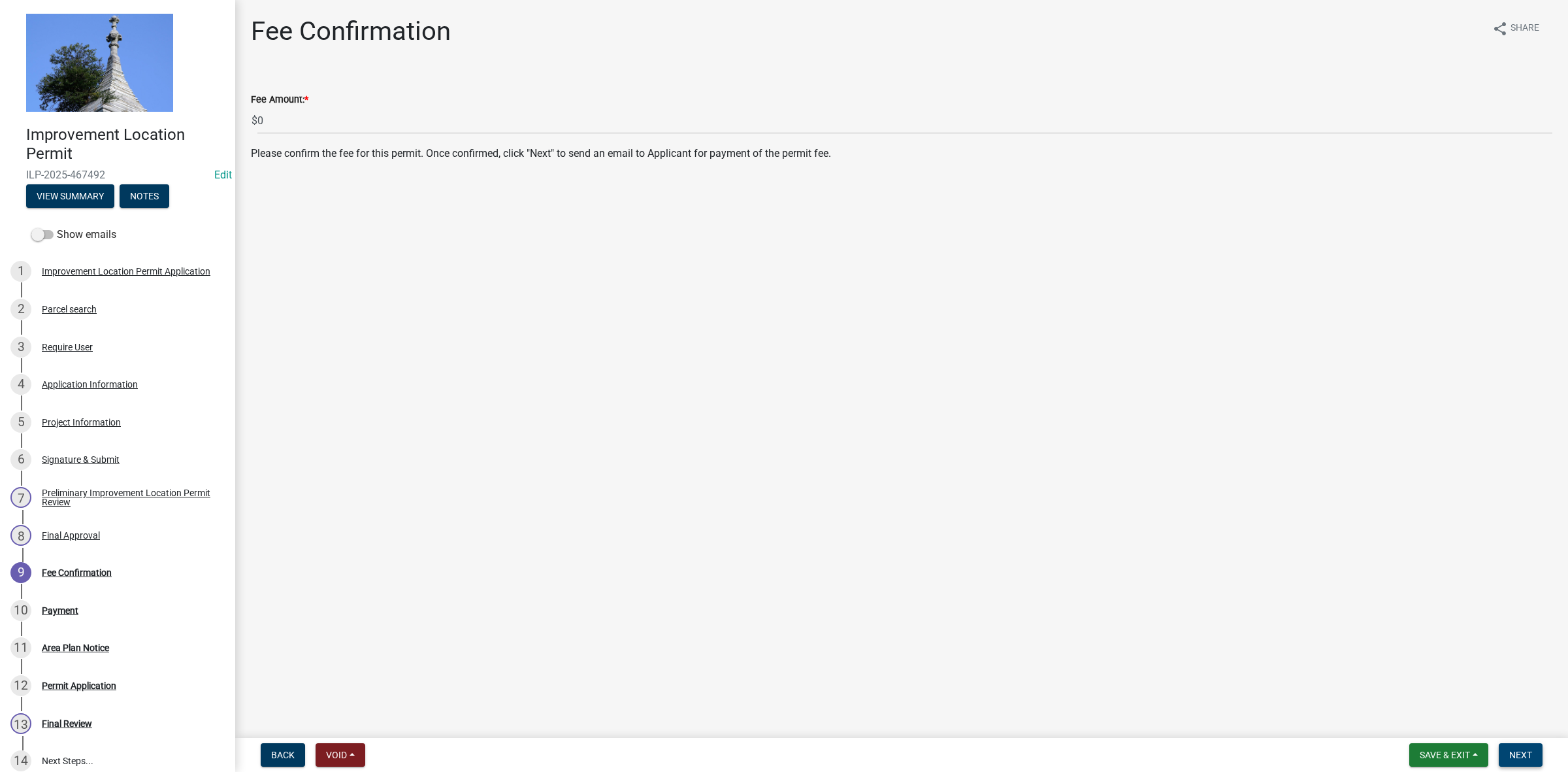
click at [1526, 756] on span "Next" at bounding box center [1520, 754] width 23 height 10
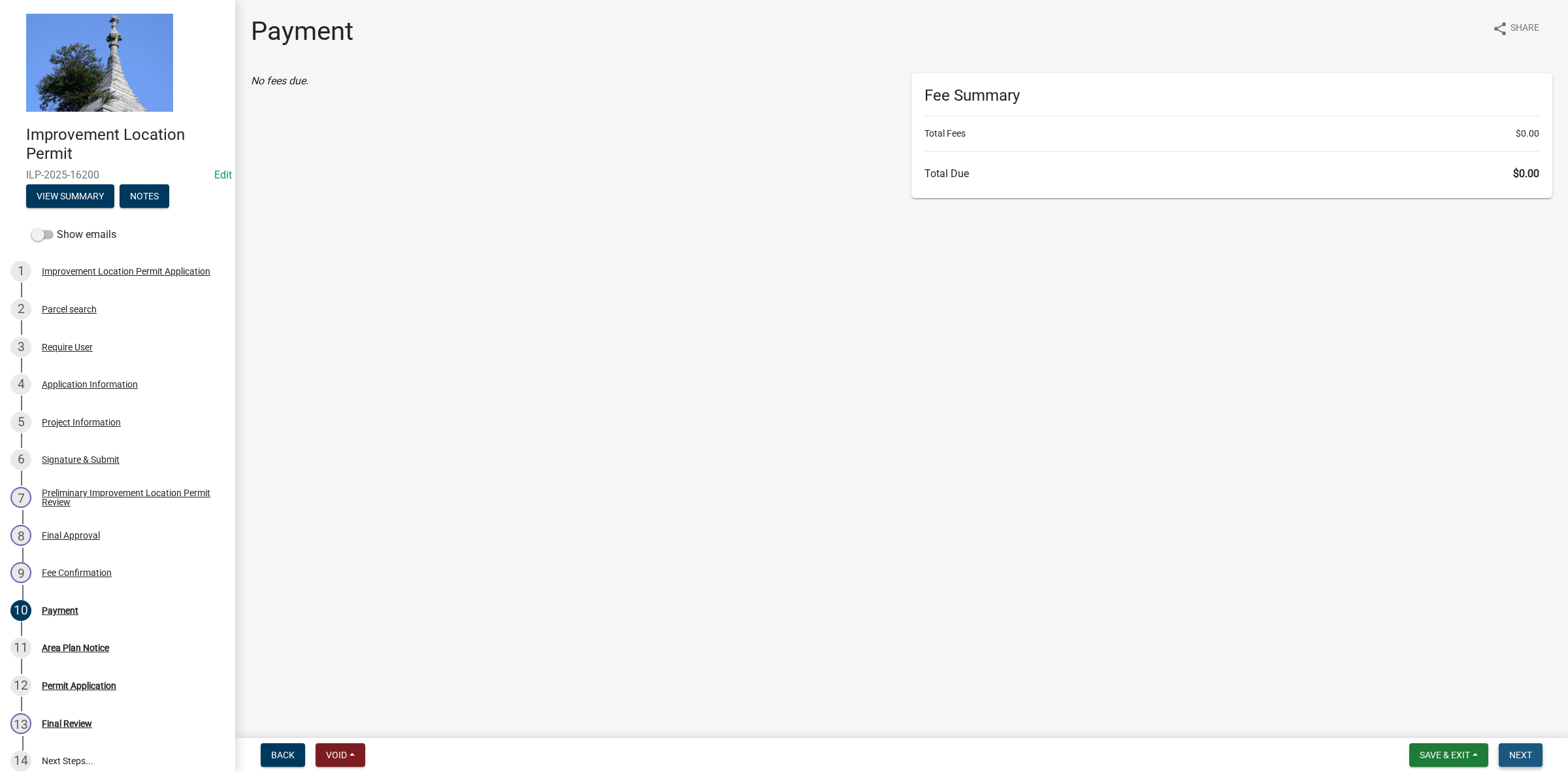
click at [1515, 749] on span "Next" at bounding box center [1520, 754] width 23 height 10
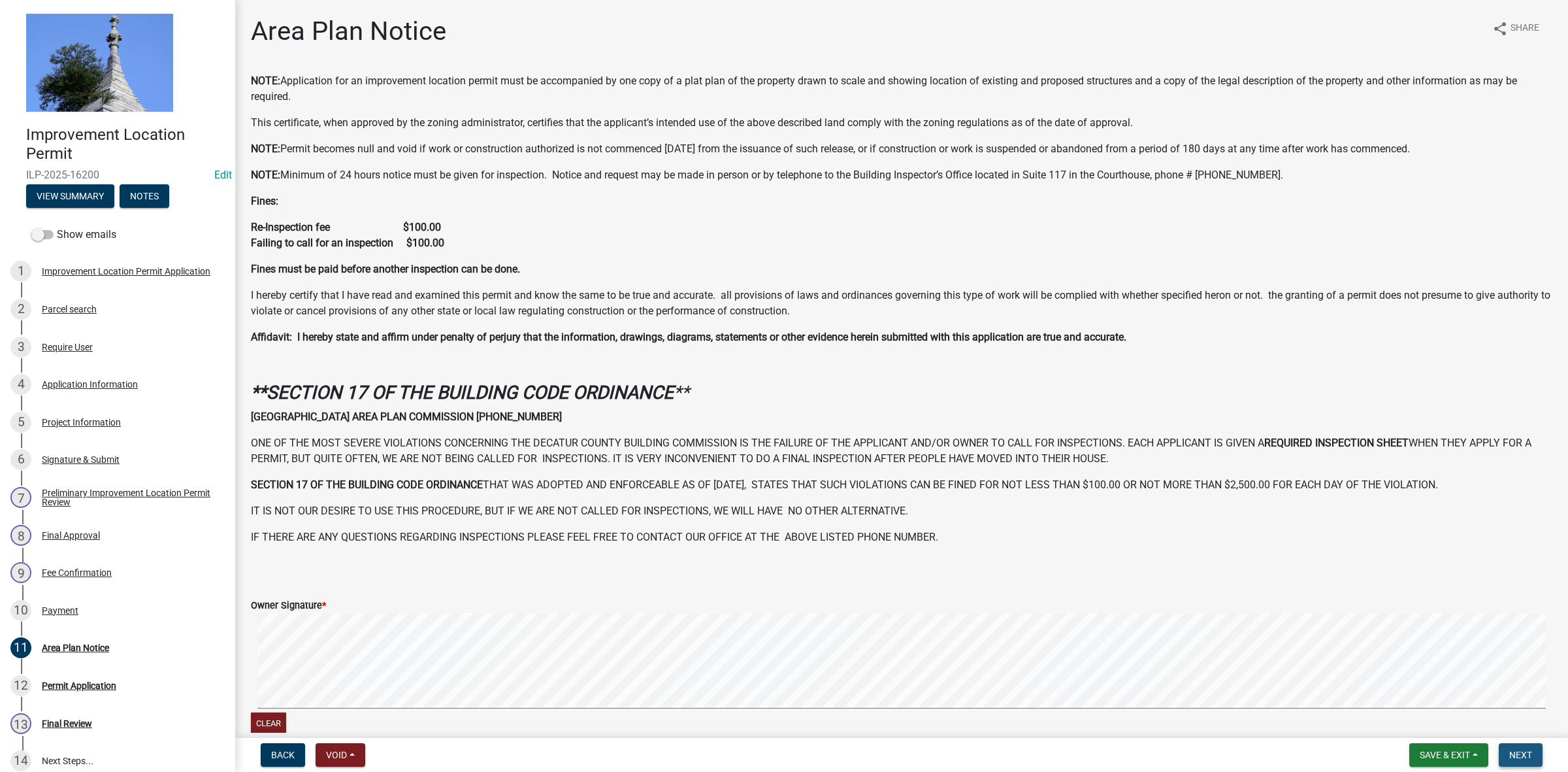
click at [1512, 756] on span "Next" at bounding box center [1520, 754] width 23 height 10
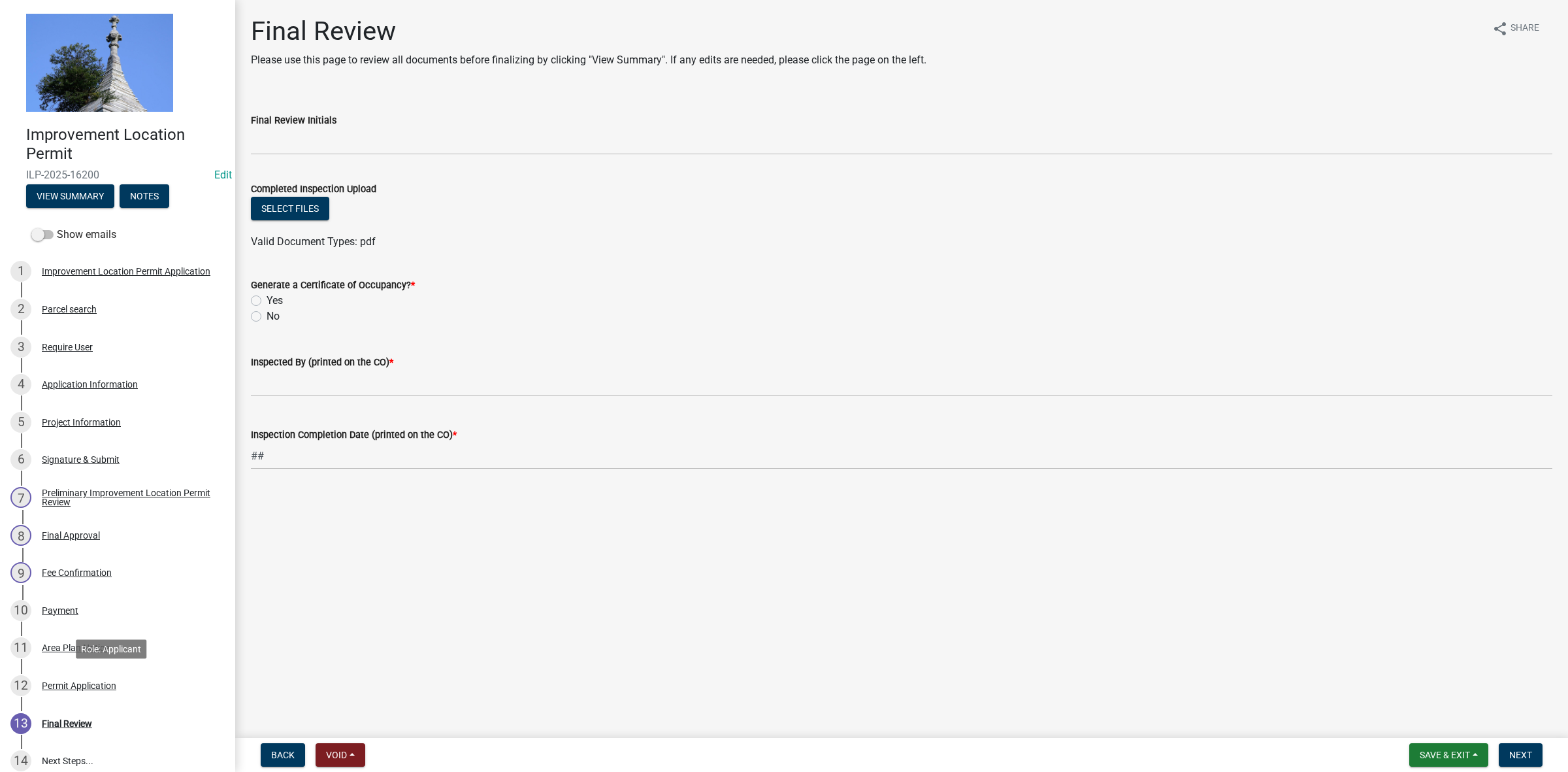
click at [74, 685] on div "Permit Application" at bounding box center [79, 686] width 75 height 9
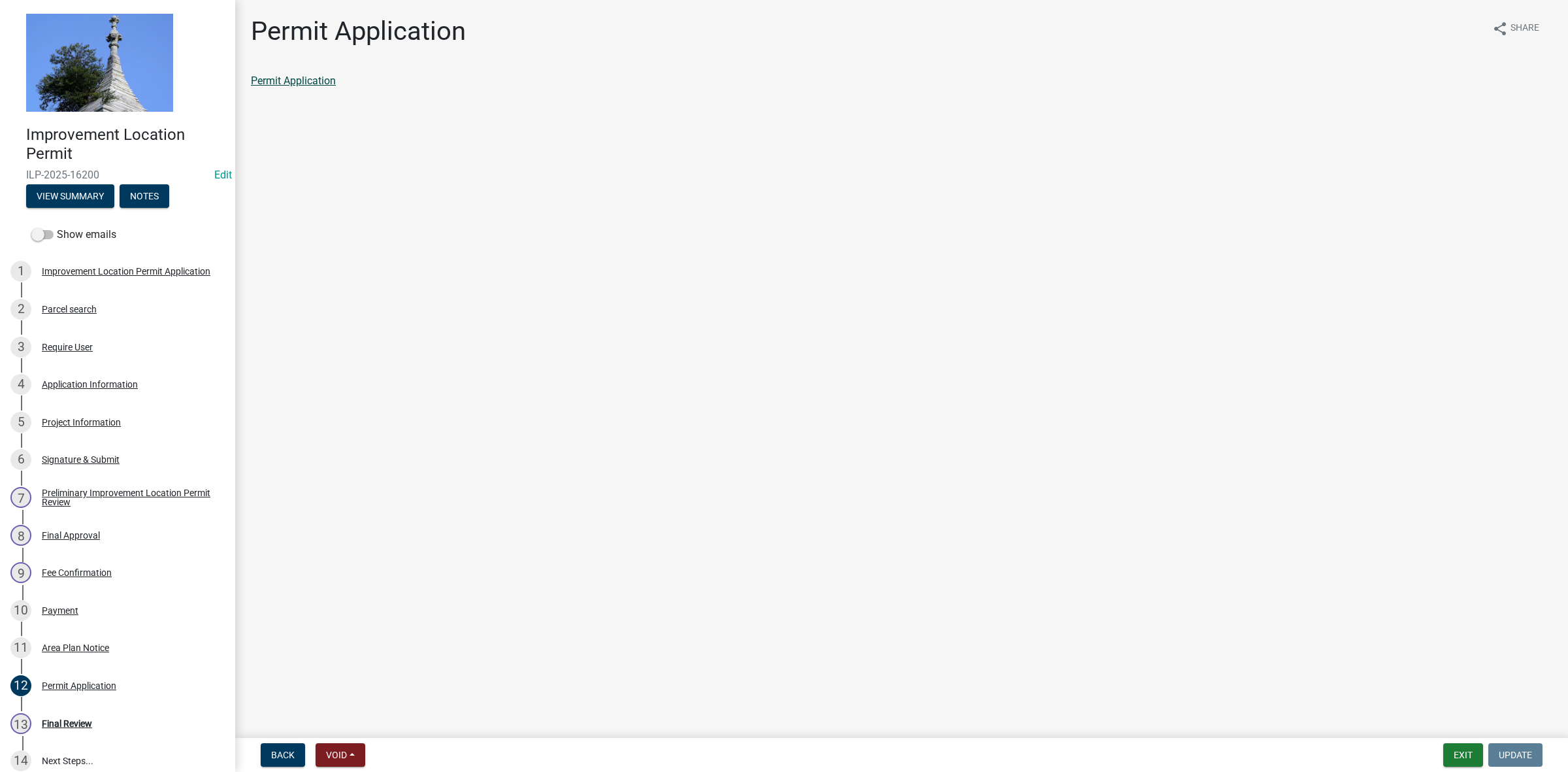
click at [281, 82] on link "Permit Application" at bounding box center [293, 81] width 85 height 13
